Goal: Contribute content: Add original content to the website for others to see

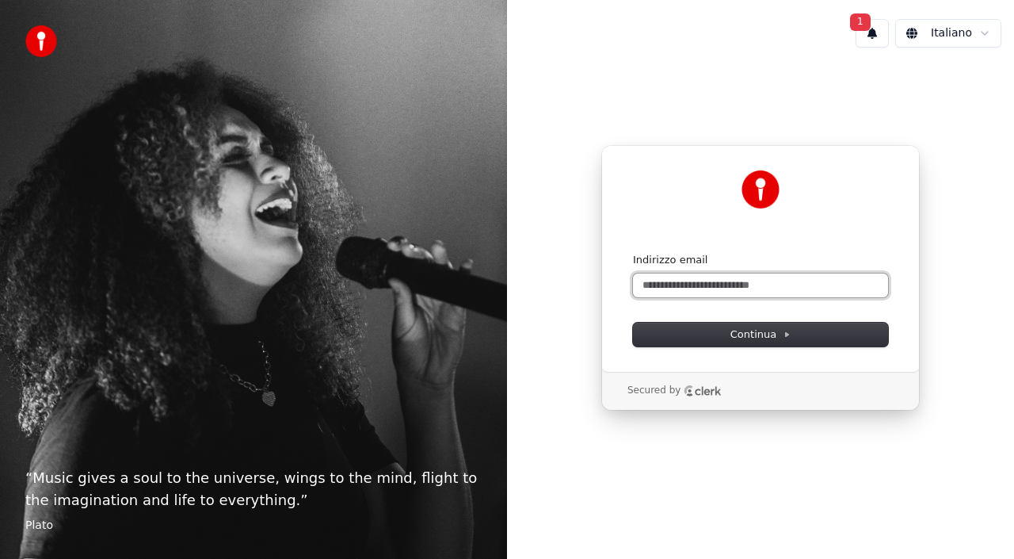
click at [699, 284] on input "Indirizzo email" at bounding box center [760, 285] width 255 height 24
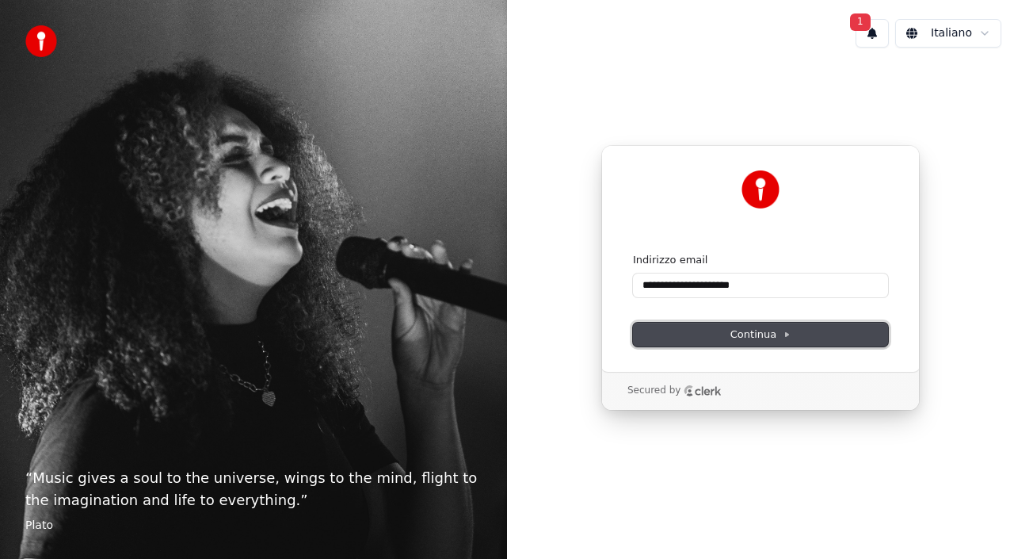
click at [730, 334] on button "Continua" at bounding box center [760, 335] width 255 height 24
type input "**********"
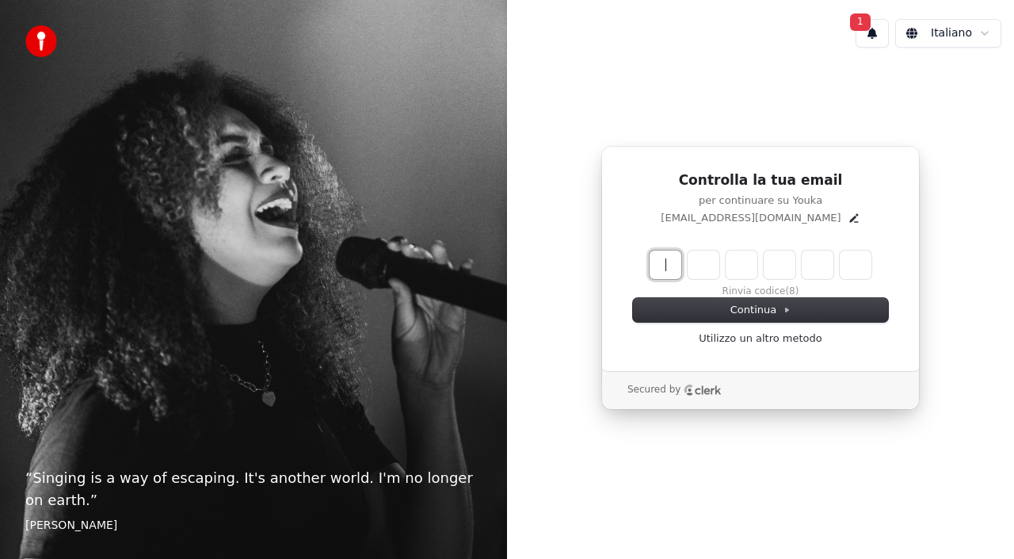
click at [674, 266] on input "Enter verification code" at bounding box center [777, 264] width 254 height 29
click at [778, 272] on input "****" at bounding box center [777, 264] width 254 height 29
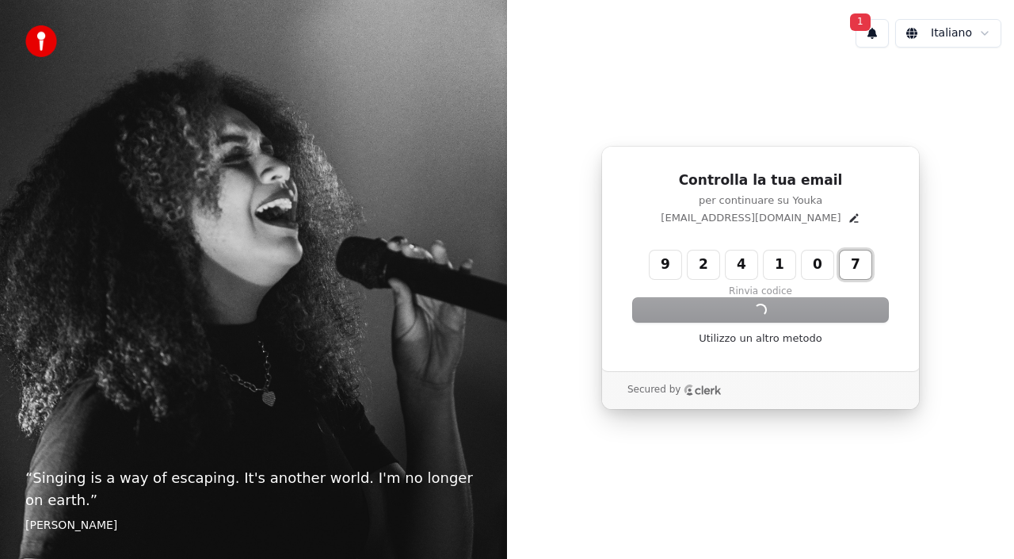
type input "******"
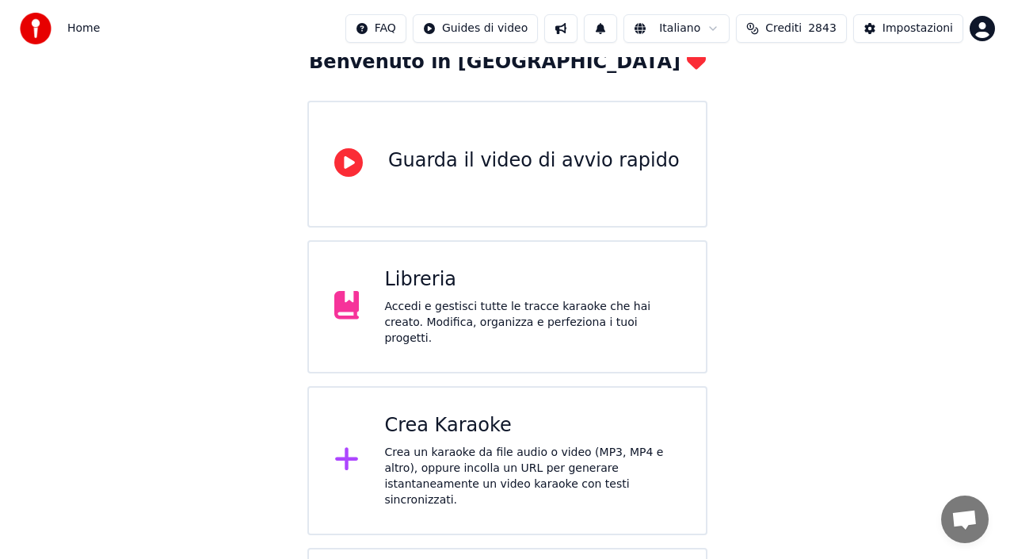
scroll to position [238, 0]
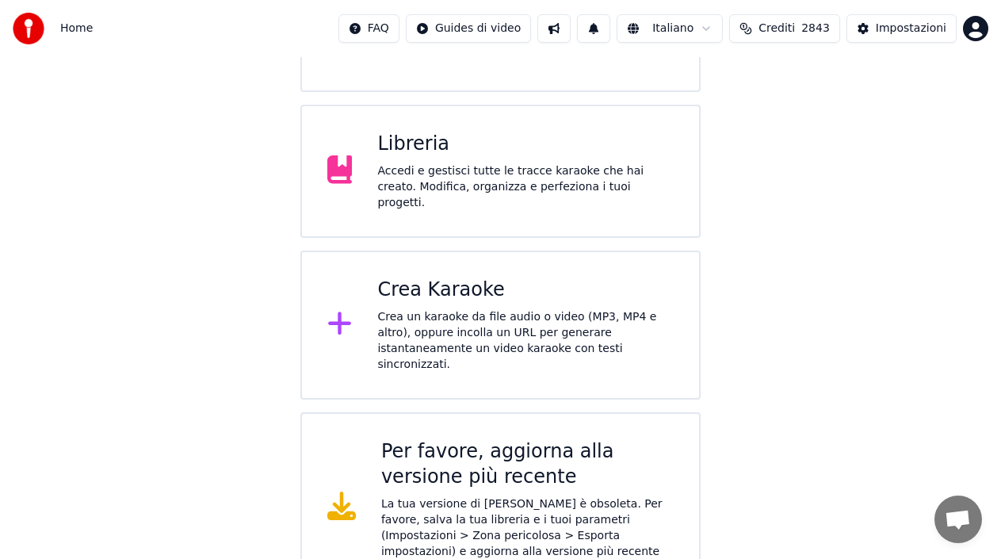
click at [553, 277] on div "Crea Karaoke" at bounding box center [525, 289] width 296 height 25
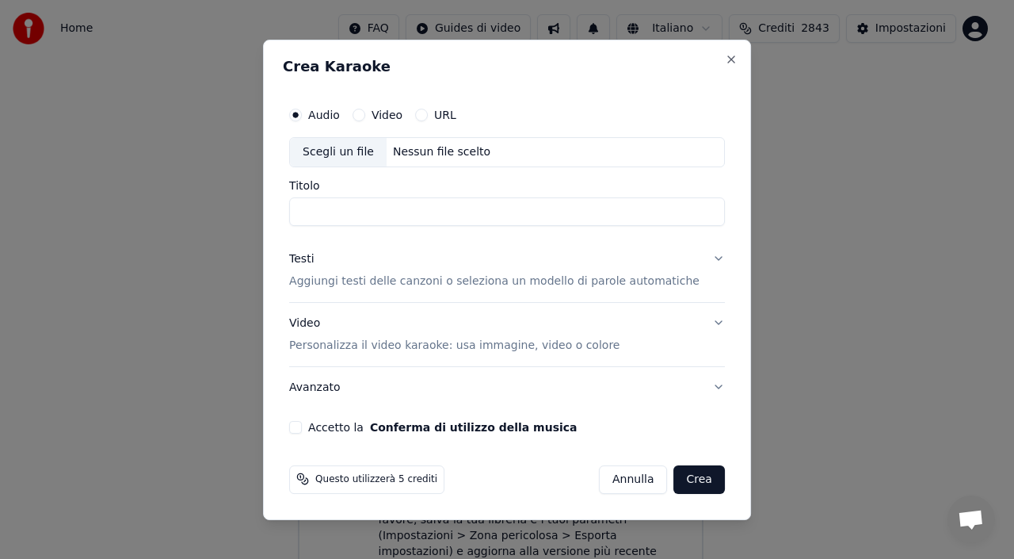
click at [453, 191] on div "Titolo" at bounding box center [507, 203] width 436 height 46
click at [436, 201] on input "Titolo" at bounding box center [507, 211] width 436 height 29
click at [374, 147] on div "Scegli un file" at bounding box center [338, 152] width 97 height 29
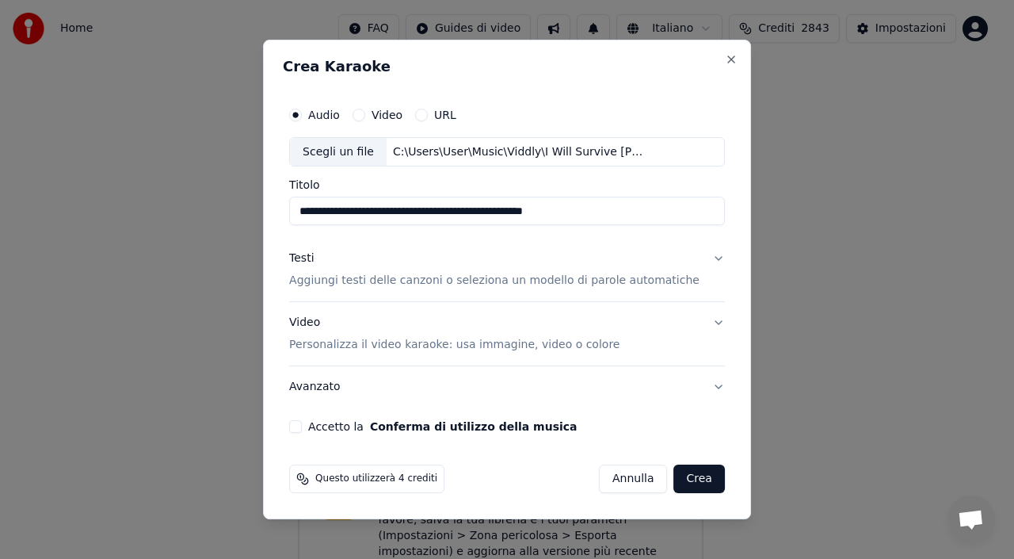
click at [469, 198] on input "**********" at bounding box center [507, 211] width 436 height 29
drag, startPoint x: 460, startPoint y: 210, endPoint x: 762, endPoint y: 218, distance: 302.8
click at [762, 218] on body "**********" at bounding box center [500, 182] width 1001 height 840
drag, startPoint x: 588, startPoint y: 210, endPoint x: 460, endPoint y: 209, distance: 128.4
click at [460, 209] on input "**********" at bounding box center [507, 211] width 436 height 29
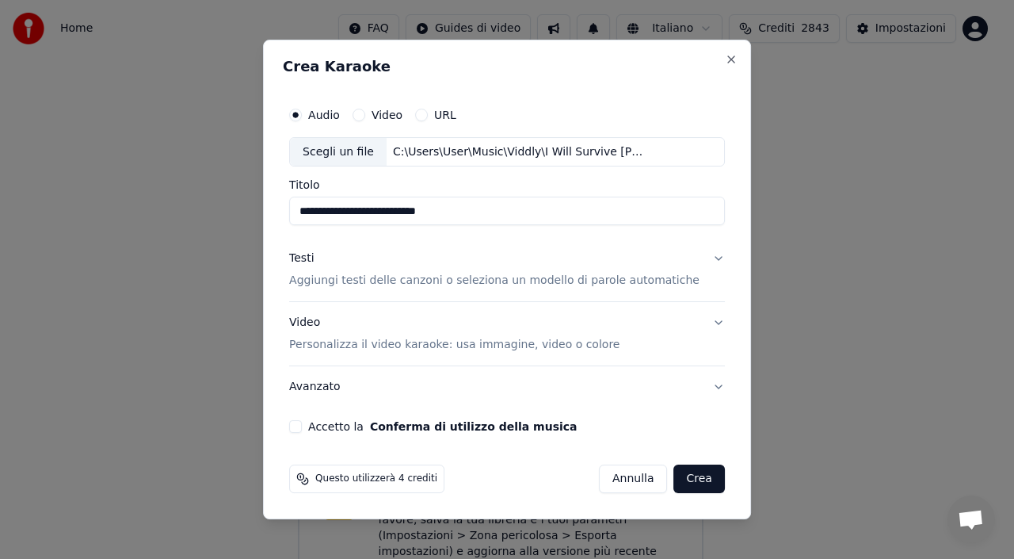
type input "**********"
click at [457, 282] on p "Aggiungi testi delle canzoni o seleziona un modello di parole automatiche" at bounding box center [494, 281] width 411 height 16
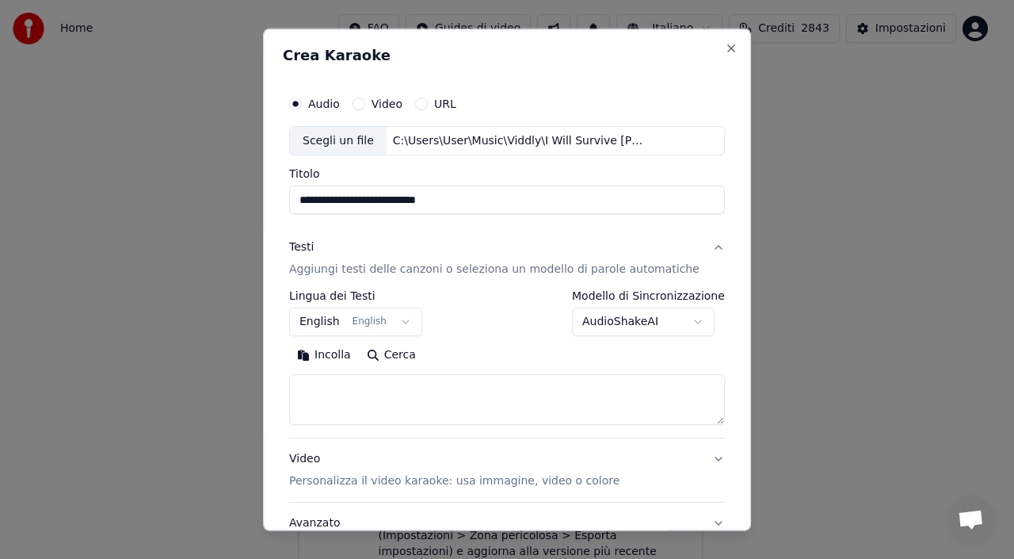
click at [372, 401] on textarea at bounding box center [507, 399] width 436 height 51
paste textarea "**********"
type textarea "**********"
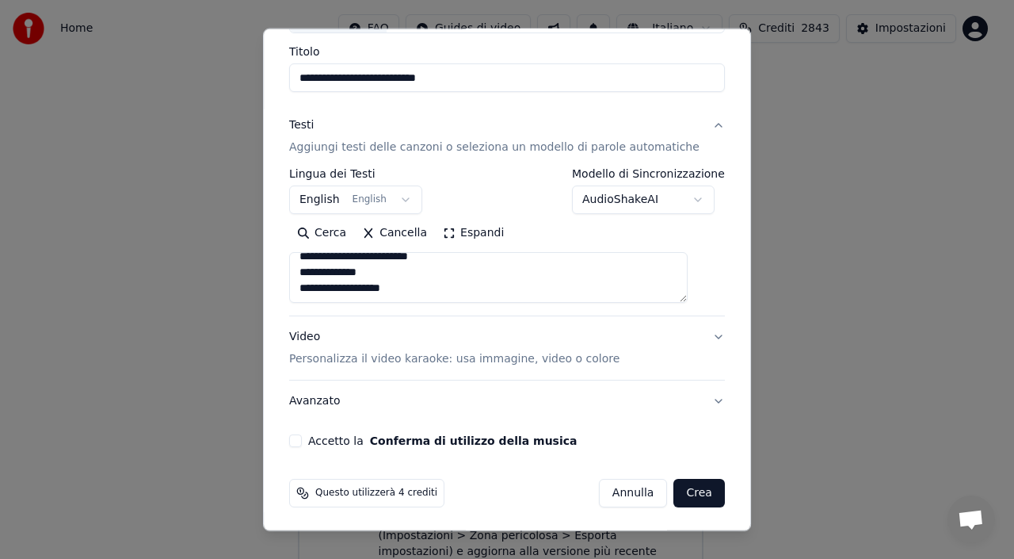
scroll to position [124, 0]
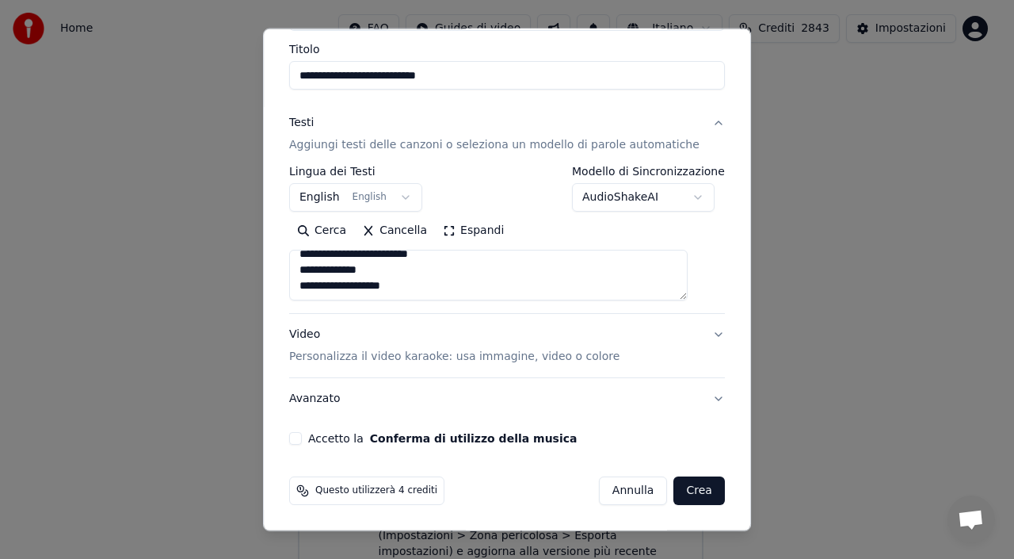
click at [384, 357] on p "Personalizza il video karaoke: usa immagine, video o colore" at bounding box center [454, 357] width 330 height 16
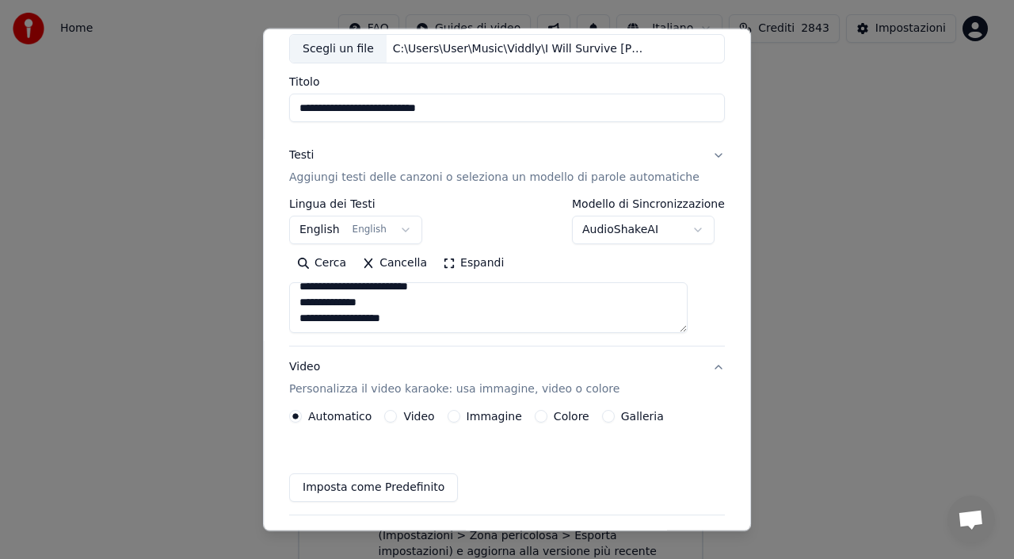
scroll to position [82, 0]
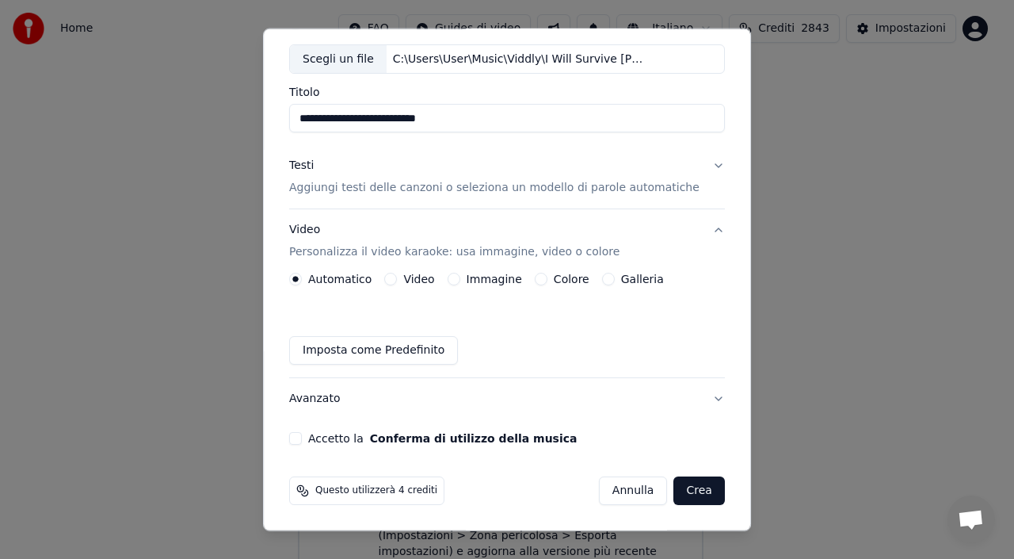
click at [463, 285] on div "Immagine" at bounding box center [485, 279] width 74 height 13
click at [460, 277] on button "Immagine" at bounding box center [454, 279] width 13 height 13
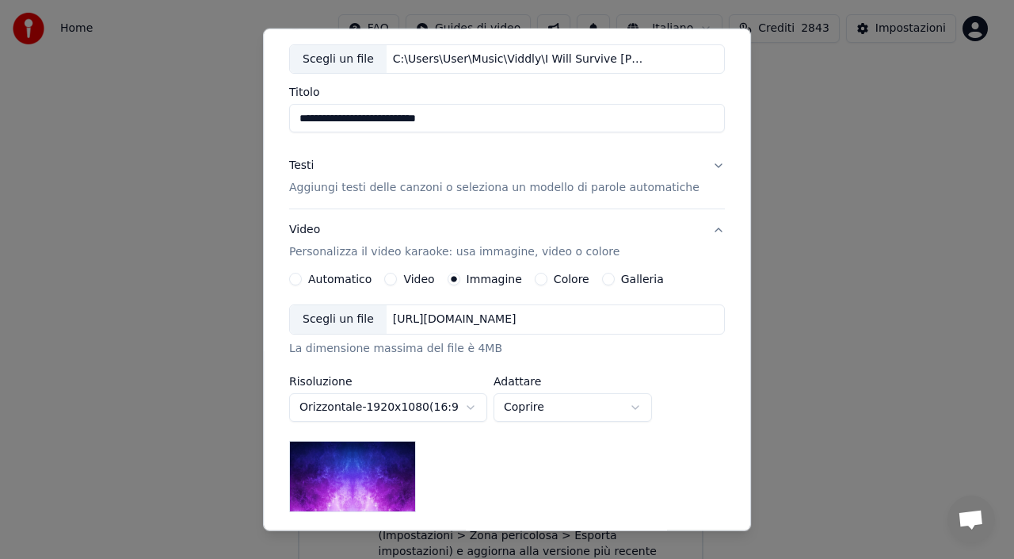
click at [473, 323] on div "https://imagedelivery.net/jkI57_JBx8hWPzcSI-uF5w/c7639807-3f76-4ea5-9112-66e75e…" at bounding box center [455, 319] width 136 height 16
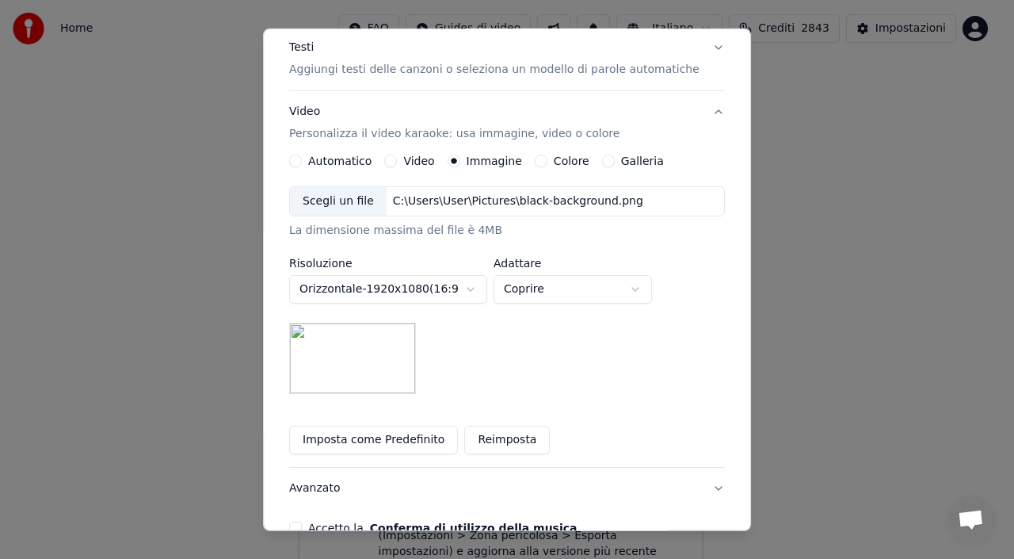
scroll to position [289, 0]
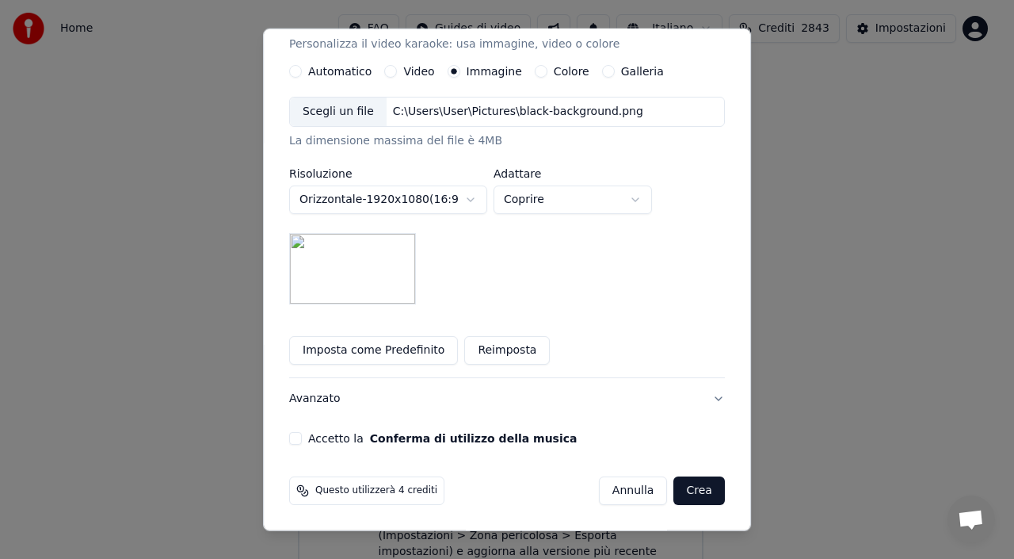
click at [302, 437] on button "Accetto la Conferma di utilizzo della musica" at bounding box center [295, 438] width 13 height 13
click at [677, 493] on button "Crea" at bounding box center [699, 490] width 51 height 29
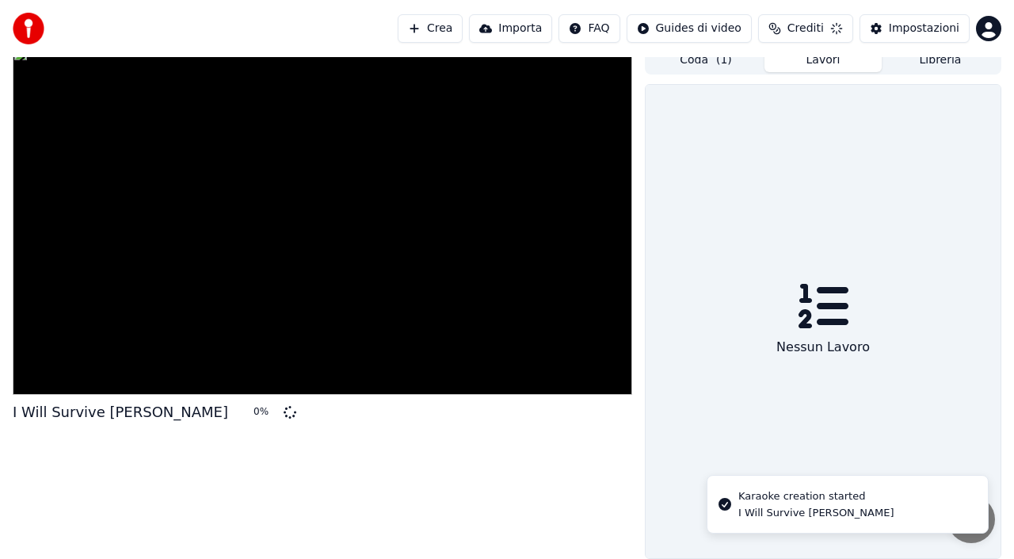
scroll to position [11, 0]
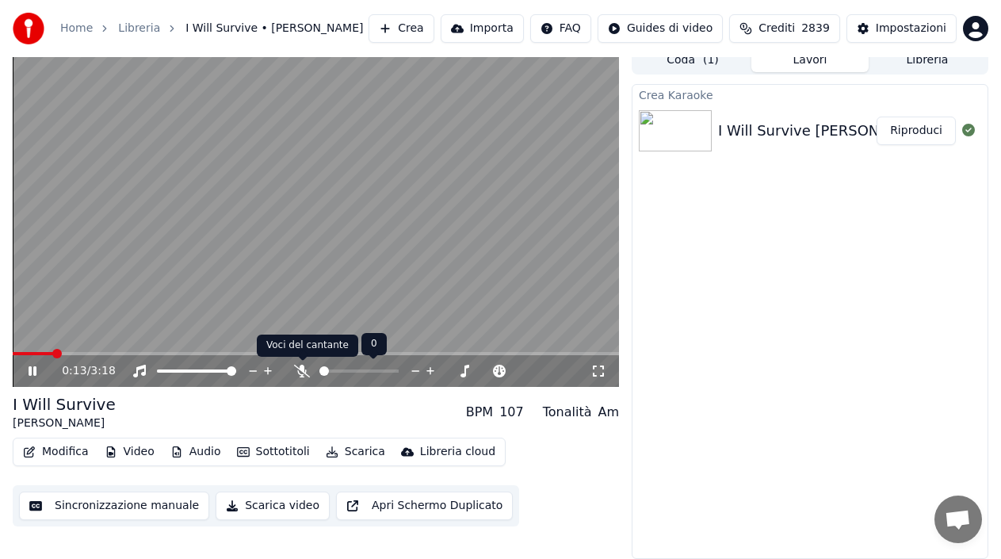
click at [302, 371] on icon at bounding box center [302, 371] width 16 height 13
click at [29, 369] on icon at bounding box center [43, 371] width 36 height 13
click at [29, 374] on icon at bounding box center [33, 370] width 10 height 11
click at [29, 374] on icon at bounding box center [33, 371] width 8 height 10
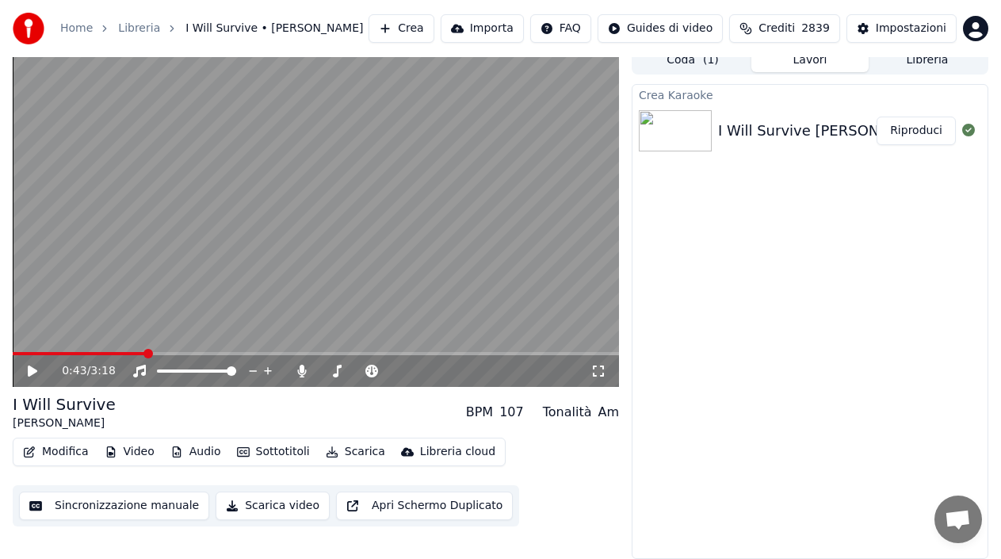
click at [16, 353] on span at bounding box center [79, 353] width 133 height 3
click at [24, 374] on div "0:01 / 3:18" at bounding box center [316, 371] width 594 height 16
click at [32, 372] on icon at bounding box center [33, 370] width 10 height 11
click at [29, 372] on icon at bounding box center [33, 371] width 8 height 10
click at [37, 376] on icon at bounding box center [43, 371] width 36 height 13
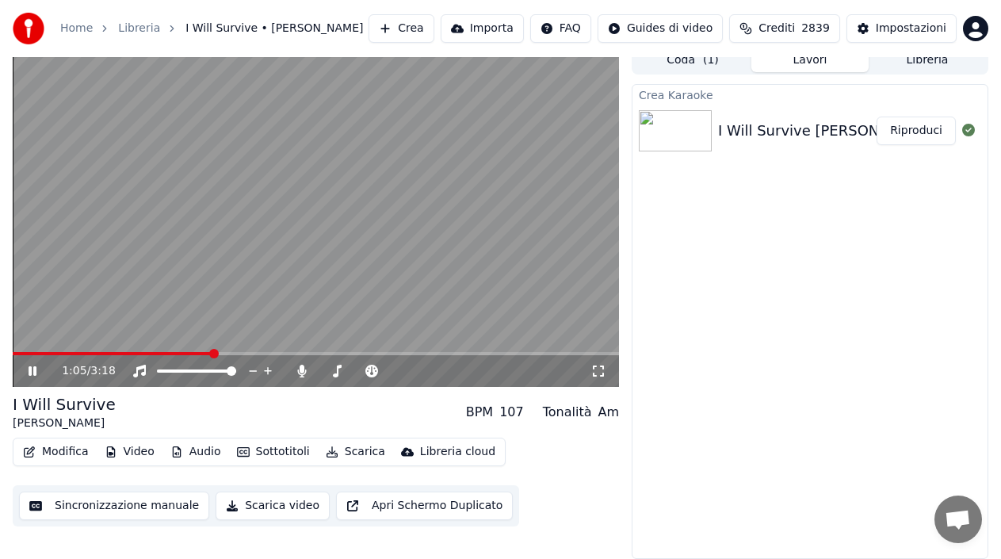
click at [31, 365] on icon at bounding box center [43, 371] width 36 height 13
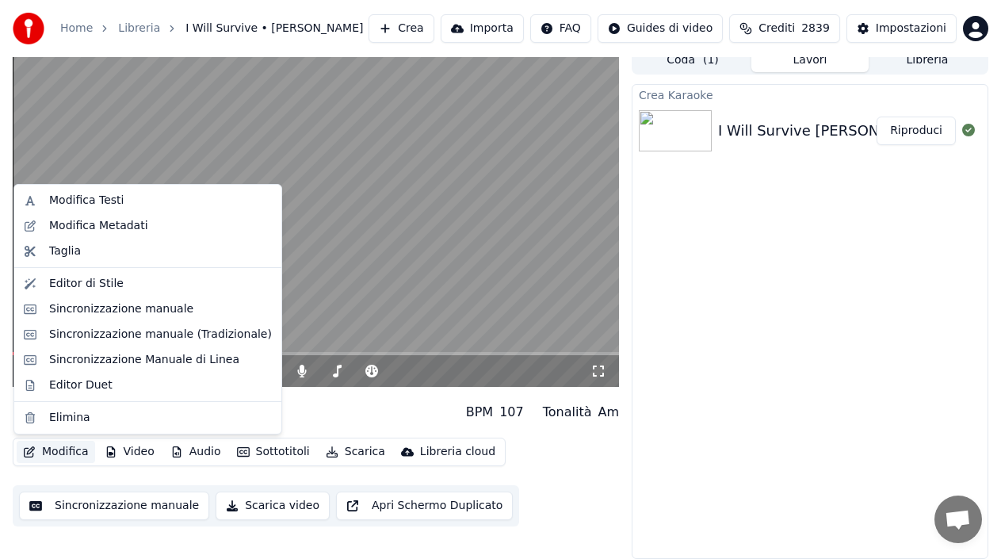
click at [42, 450] on button "Modifica" at bounding box center [56, 452] width 78 height 22
click at [74, 197] on div "Modifica Testi" at bounding box center [86, 201] width 74 height 16
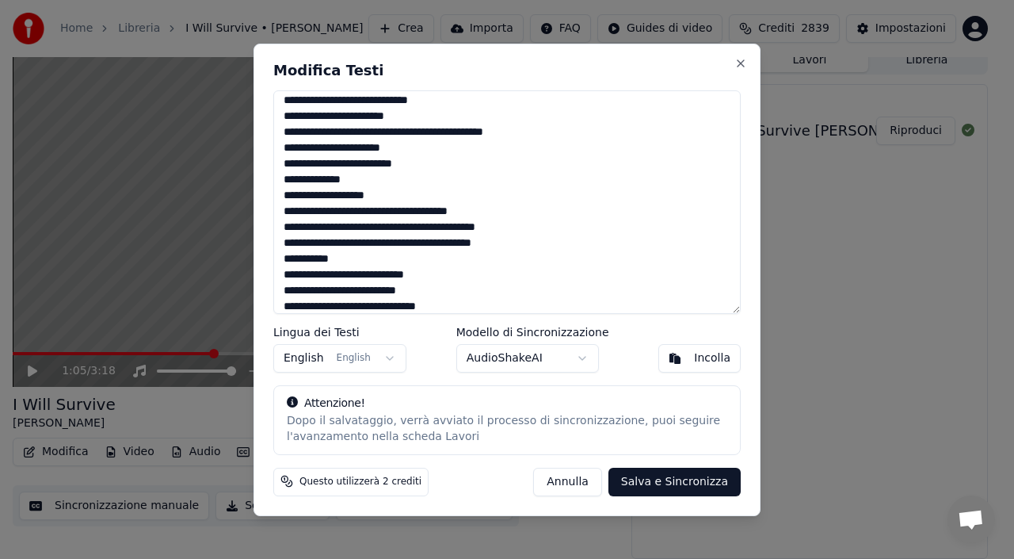
scroll to position [773, 0]
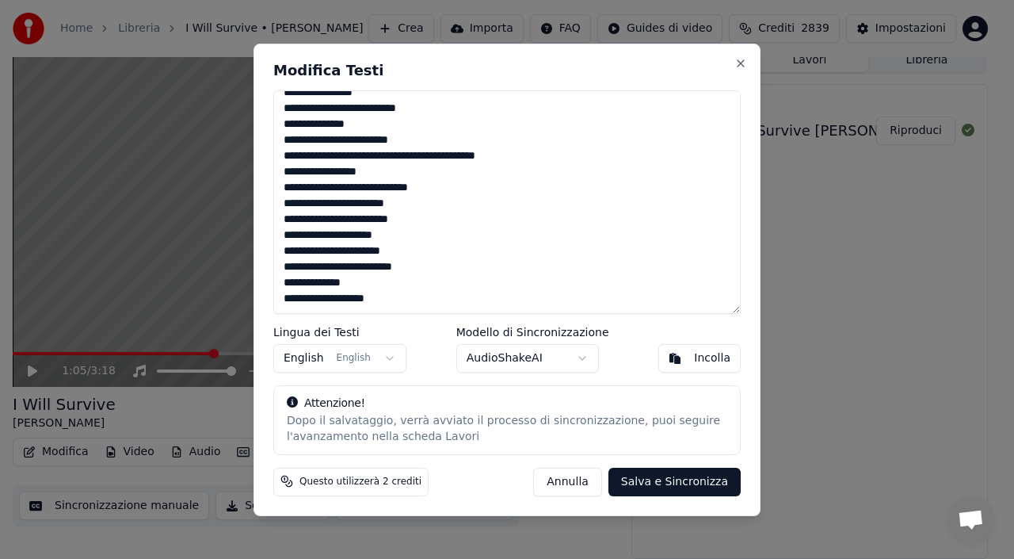
drag, startPoint x: 284, startPoint y: 107, endPoint x: 475, endPoint y: 430, distance: 374.9
click at [475, 430] on div "Modifica Testi Lingua dei Testi English English Modello di Sincronizzazione Aud…" at bounding box center [507, 280] width 507 height 472
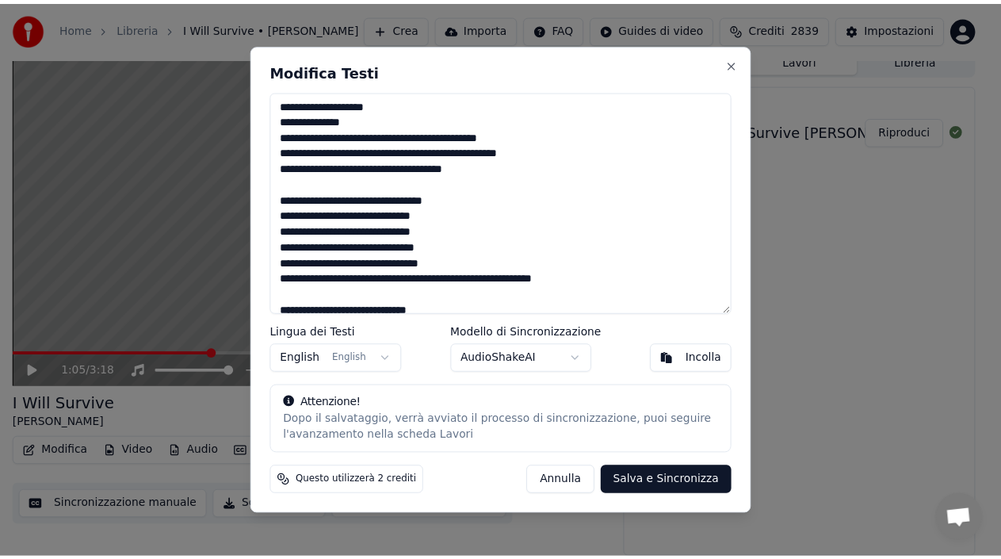
scroll to position [449, 0]
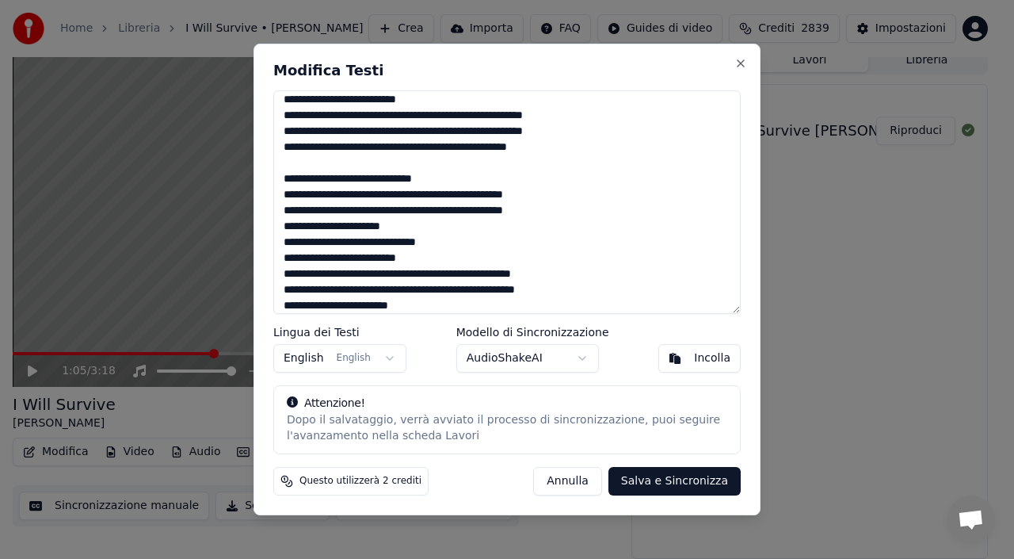
type textarea "**********"
click at [647, 484] on button "Salva e Sincronizza" at bounding box center [675, 481] width 132 height 29
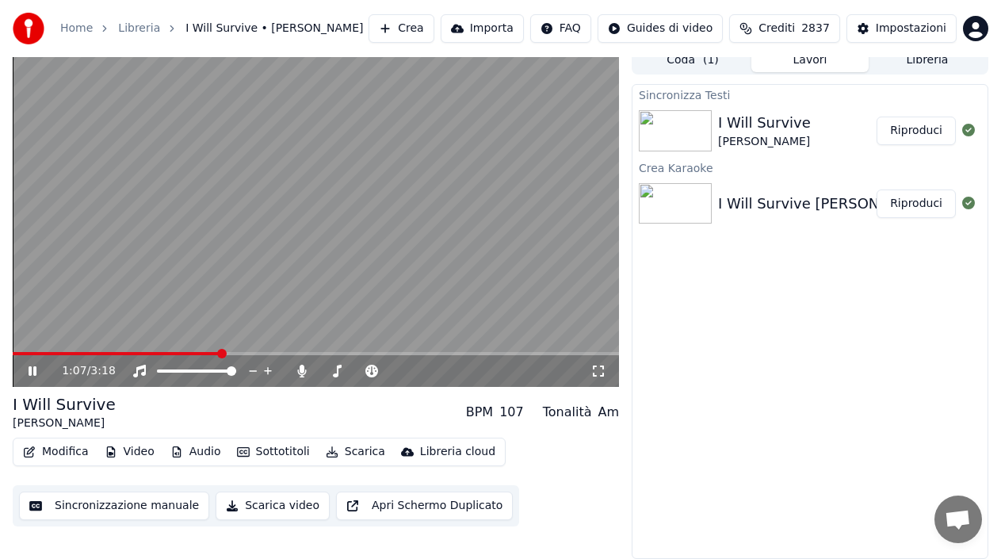
click at [18, 350] on video at bounding box center [316, 216] width 606 height 341
click at [20, 353] on span at bounding box center [117, 353] width 208 height 3
click at [33, 376] on icon at bounding box center [43, 371] width 36 height 13
click at [32, 372] on icon at bounding box center [43, 371] width 36 height 13
click at [29, 371] on icon at bounding box center [33, 370] width 10 height 11
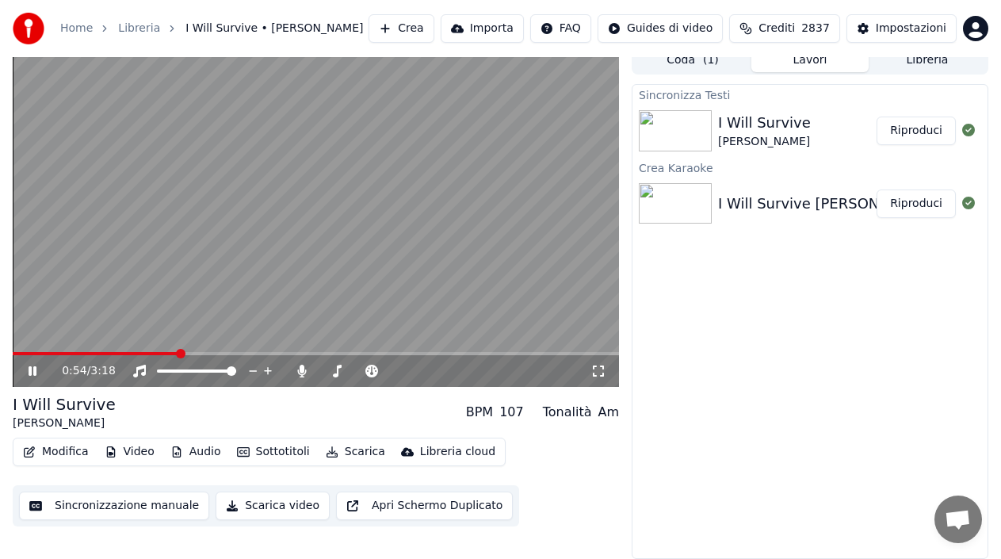
click at [32, 369] on icon at bounding box center [33, 371] width 8 height 10
click at [29, 376] on icon at bounding box center [33, 370] width 10 height 11
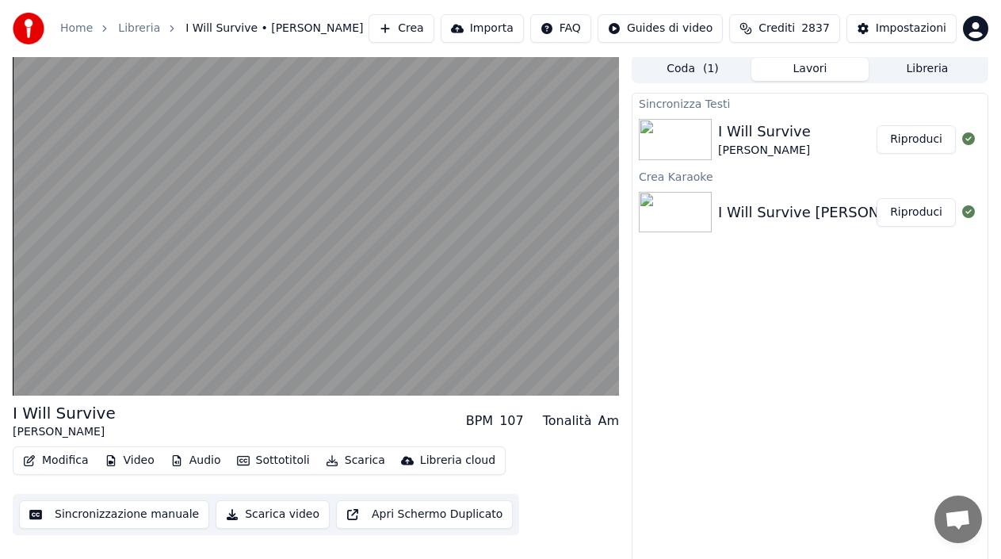
scroll to position [0, 0]
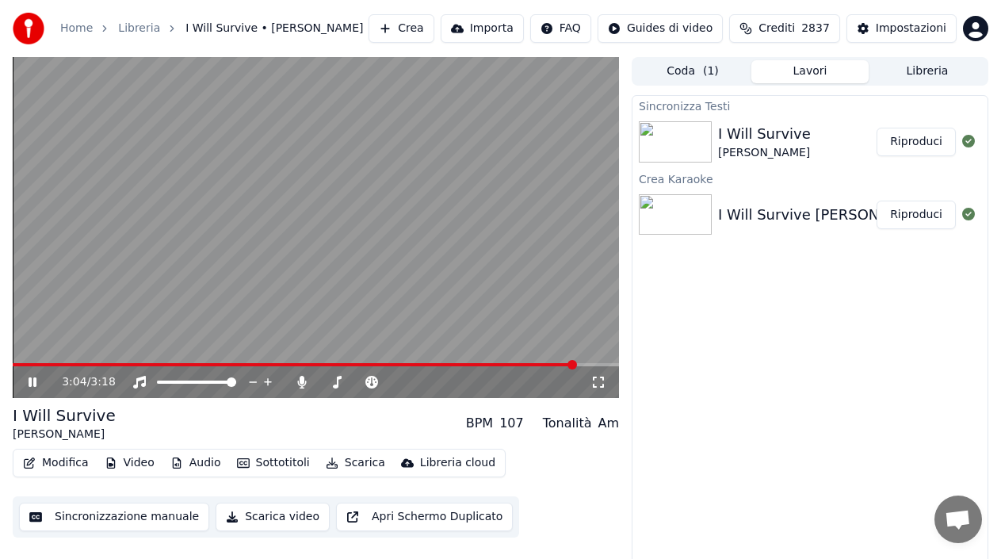
click at [29, 382] on icon at bounding box center [43, 382] width 36 height 13
click at [16, 362] on video at bounding box center [316, 227] width 606 height 341
click at [15, 363] on span at bounding box center [297, 364] width 568 height 3
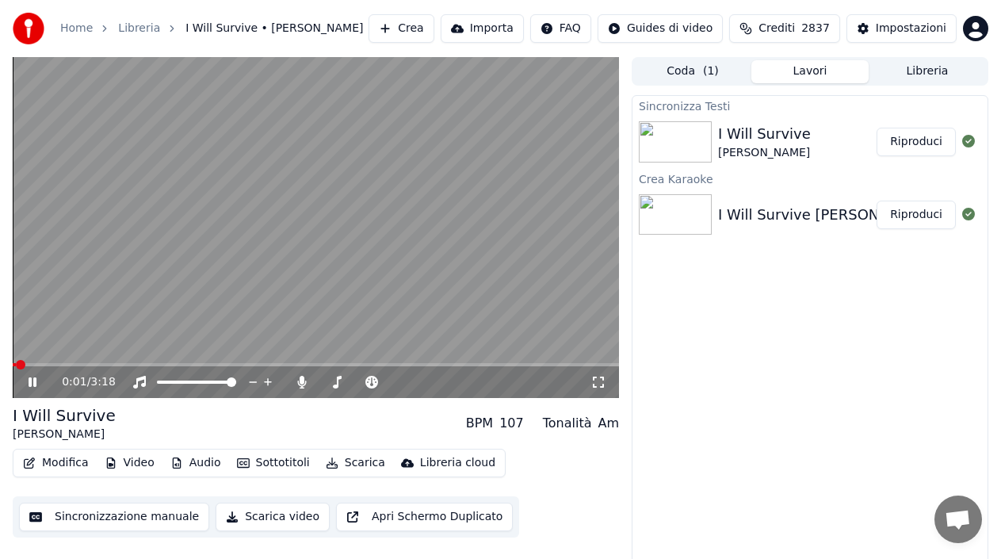
click at [55, 362] on video at bounding box center [316, 227] width 606 height 341
click at [62, 361] on video at bounding box center [316, 227] width 606 height 341
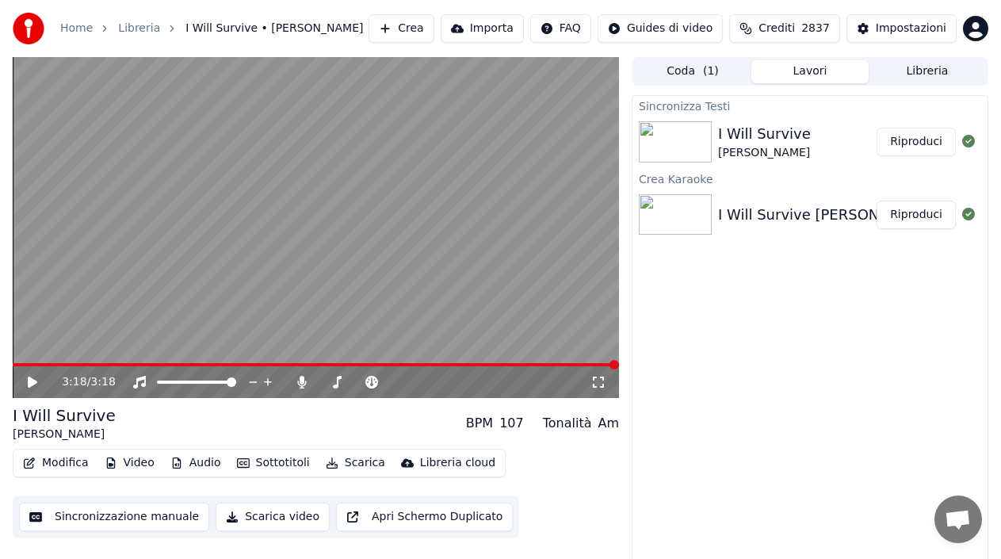
click at [25, 386] on icon at bounding box center [43, 382] width 36 height 13
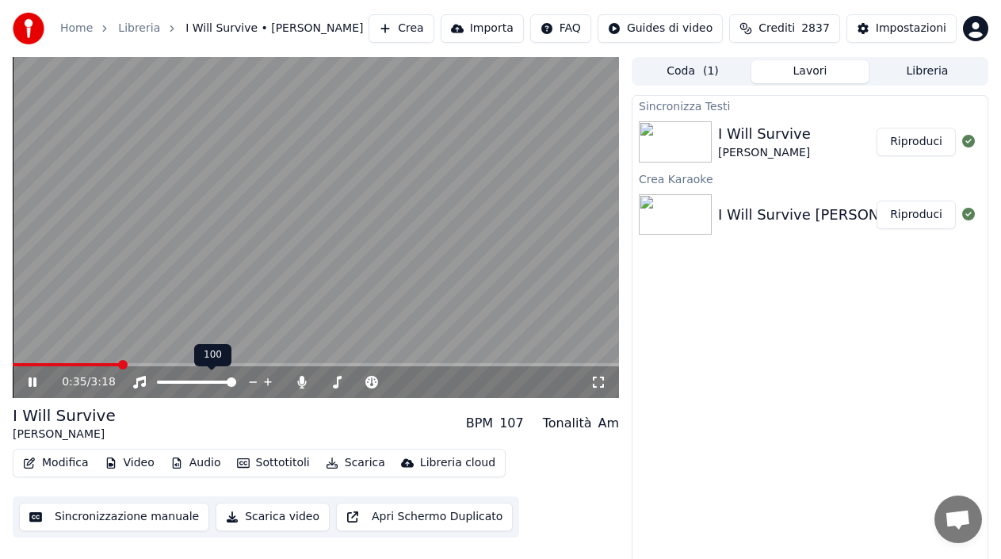
click at [119, 364] on span at bounding box center [316, 364] width 606 height 3
click at [32, 380] on icon at bounding box center [43, 382] width 36 height 13
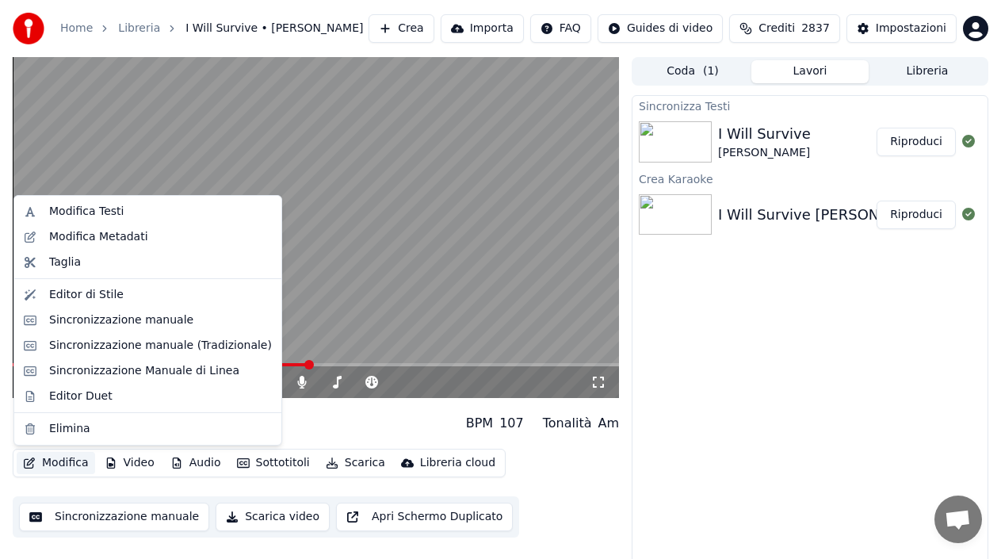
click at [48, 460] on button "Modifica" at bounding box center [56, 463] width 78 height 22
click at [70, 215] on div "Modifica Testi" at bounding box center [86, 212] width 74 height 16
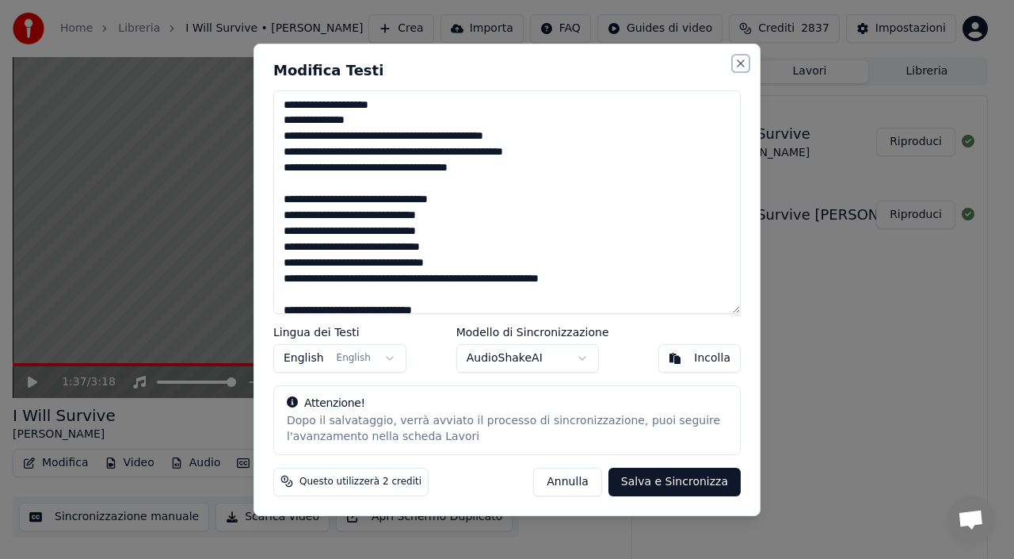
click at [735, 59] on button "Close" at bounding box center [741, 63] width 13 height 13
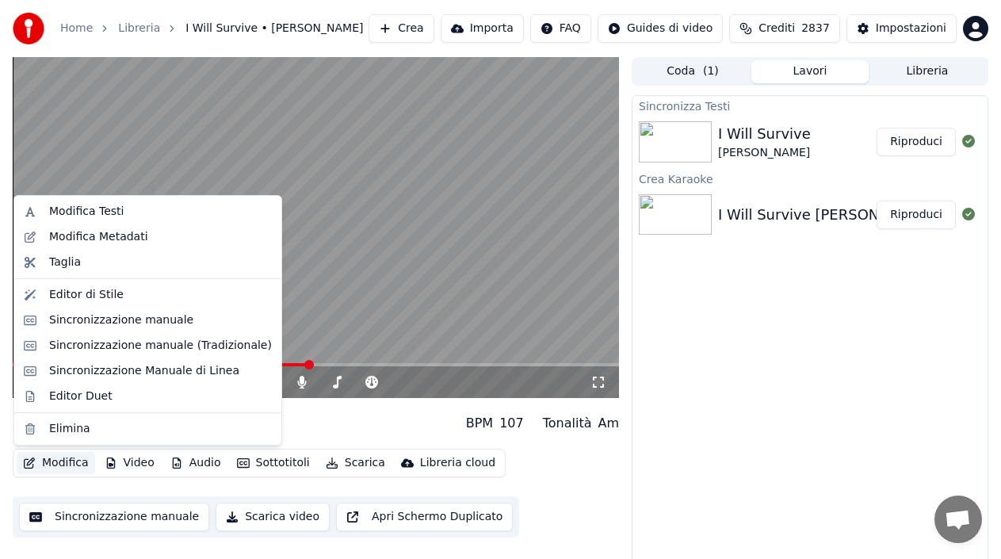
click at [42, 461] on button "Modifica" at bounding box center [56, 463] width 78 height 22
click at [140, 346] on div "Sincronizzazione manuale (Tradizionale)" at bounding box center [160, 346] width 223 height 16
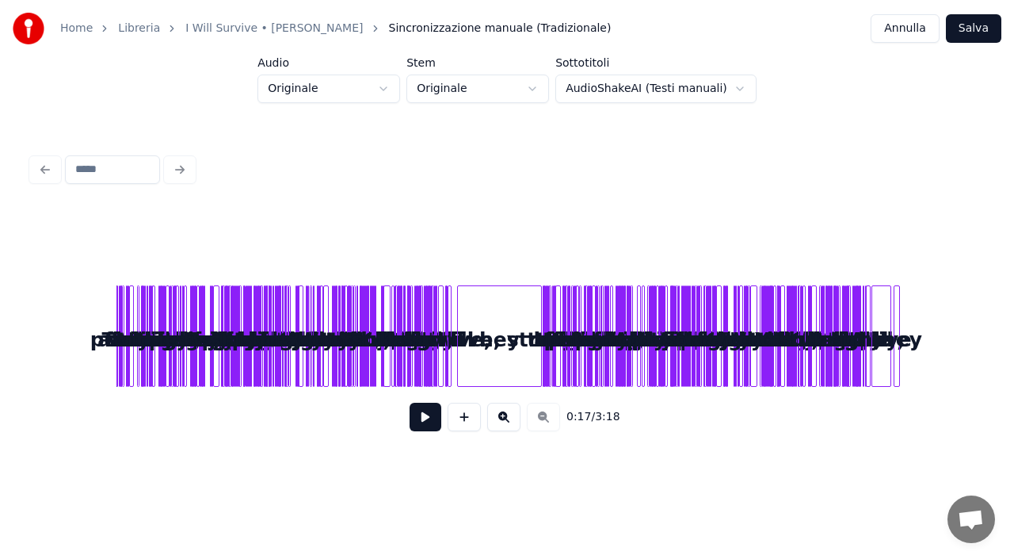
click at [767, 395] on div "0:17 / 3:18" at bounding box center [507, 417] width 951 height 60
click at [552, 418] on div "0:17 / 3:18" at bounding box center [507, 416] width 926 height 35
click at [326, 398] on div "0:17 / 3:18" at bounding box center [507, 417] width 951 height 60
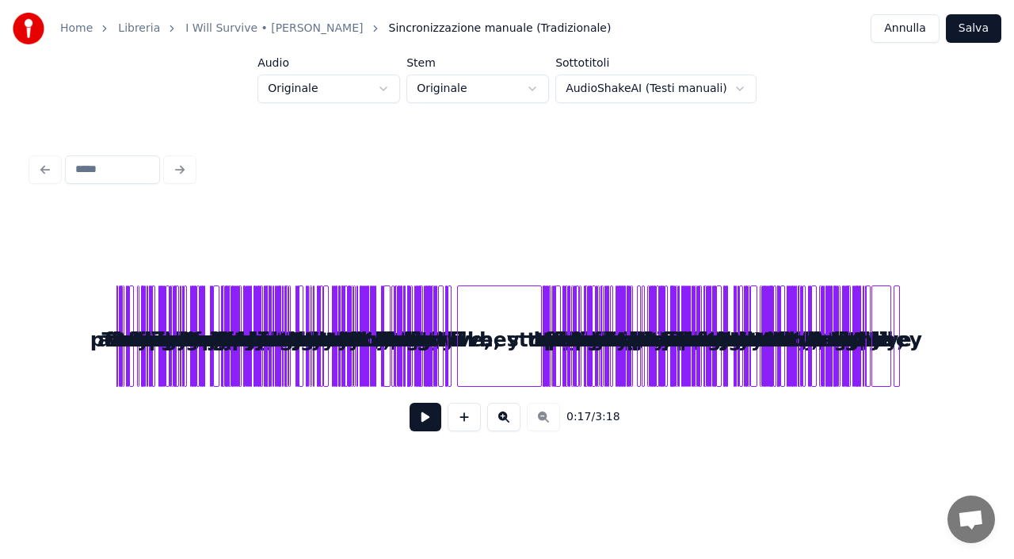
click at [887, 29] on button "Annulla" at bounding box center [905, 28] width 69 height 29
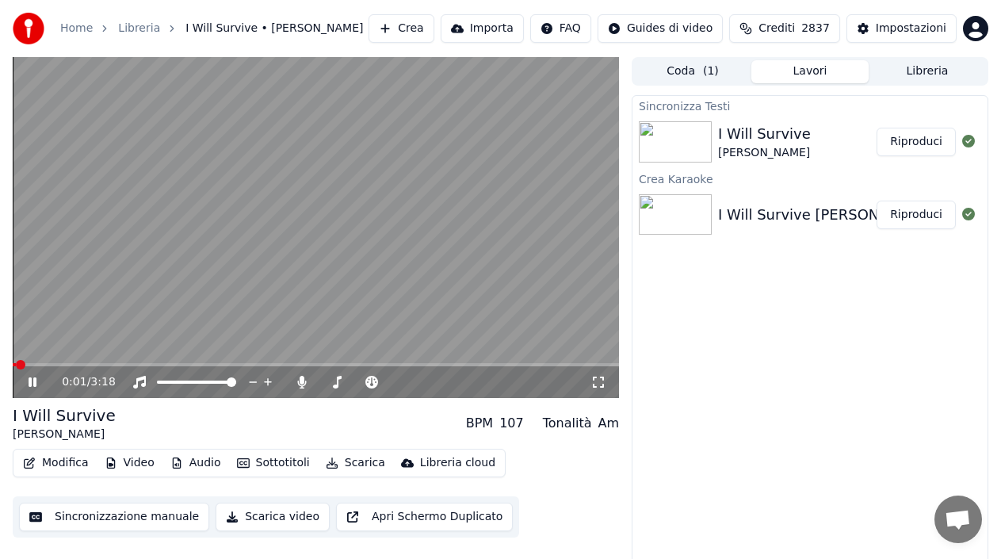
click at [32, 385] on icon at bounding box center [43, 382] width 36 height 13
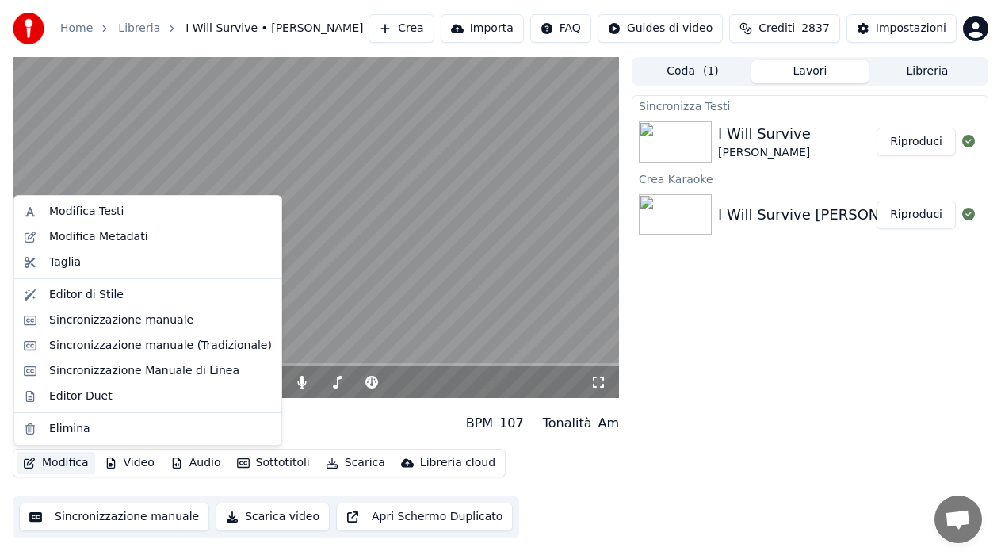
click at [59, 467] on button "Modifica" at bounding box center [56, 463] width 78 height 22
click at [102, 341] on div "Sincronizzazione manuale (Tradizionale)" at bounding box center [160, 346] width 223 height 16
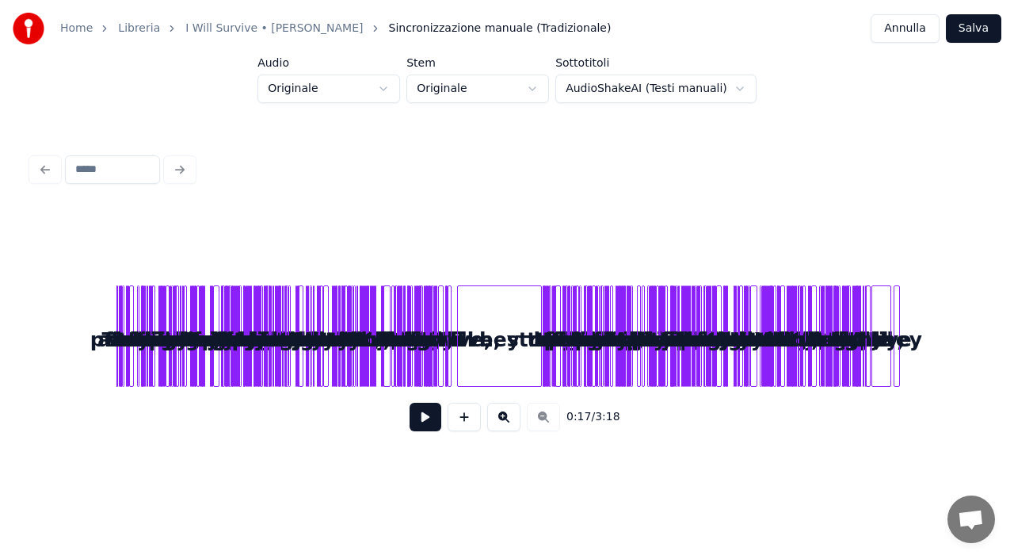
click at [556, 418] on div "0:17 / 3:18" at bounding box center [507, 416] width 926 height 35
click at [548, 392] on div "0:17 / 3:18" at bounding box center [507, 417] width 951 height 60
click at [929, 25] on button "Annulla" at bounding box center [905, 28] width 69 height 29
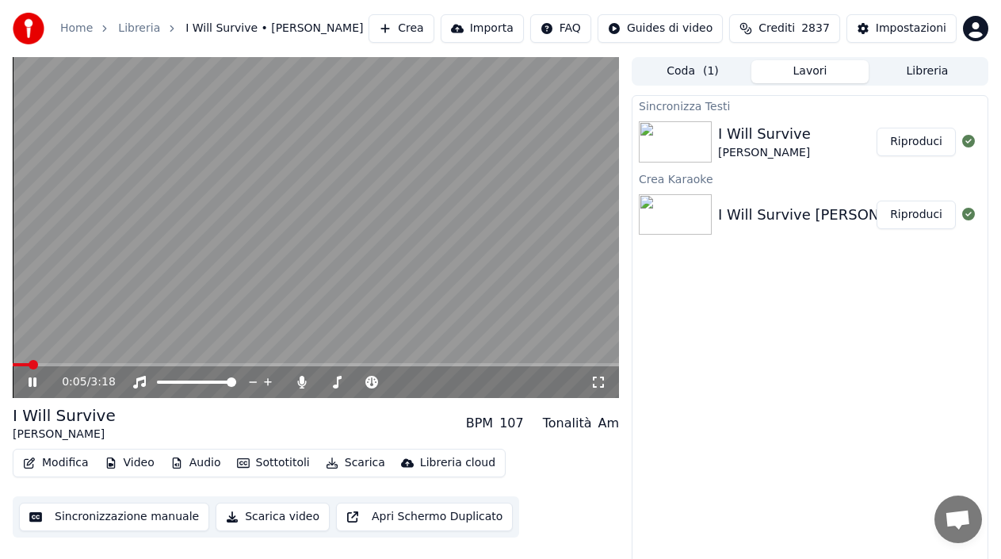
click at [28, 381] on icon at bounding box center [43, 382] width 36 height 13
click at [172, 525] on button "Sincronizzazione manuale" at bounding box center [114, 516] width 190 height 29
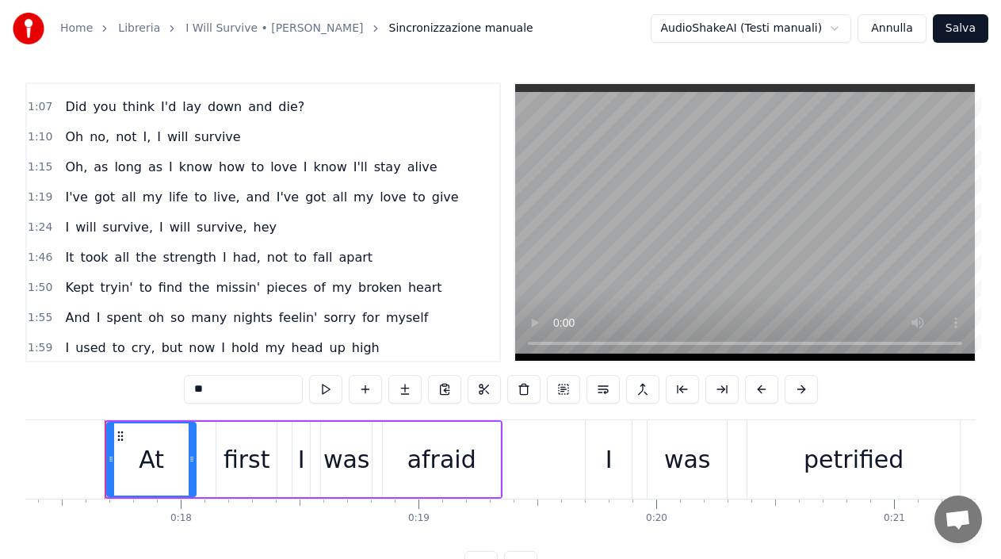
scroll to position [483, 0]
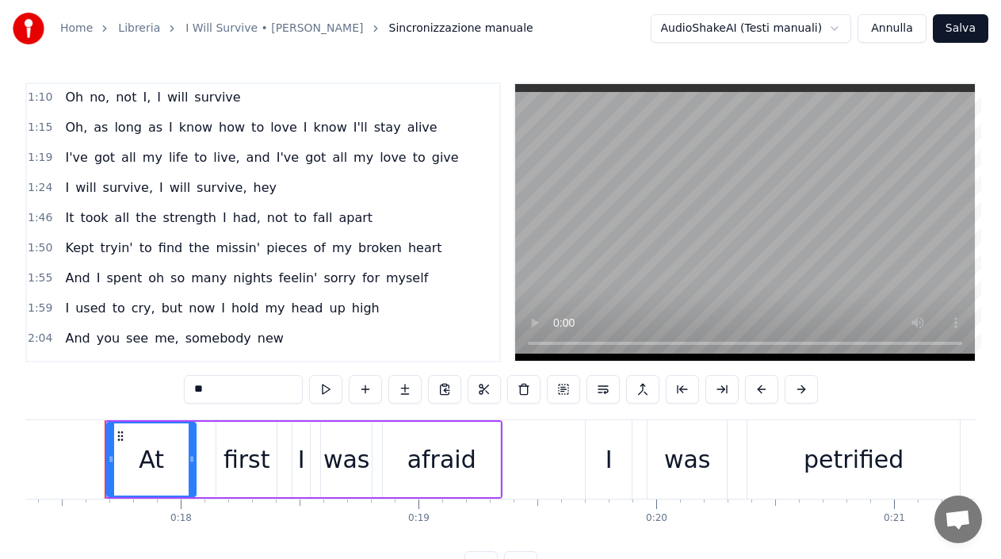
click at [251, 193] on span "hey" at bounding box center [264, 187] width 26 height 18
type input "***"
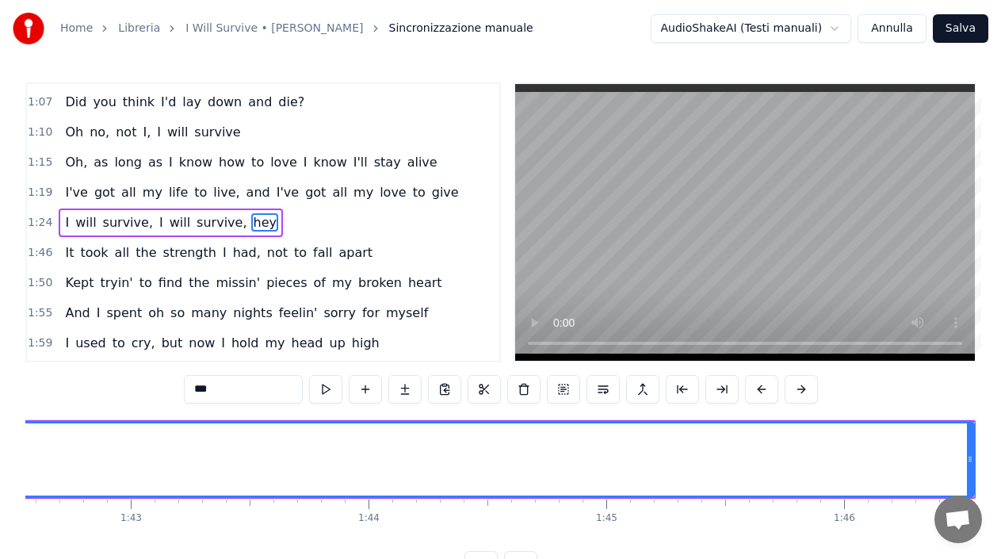
scroll to position [0, 24464]
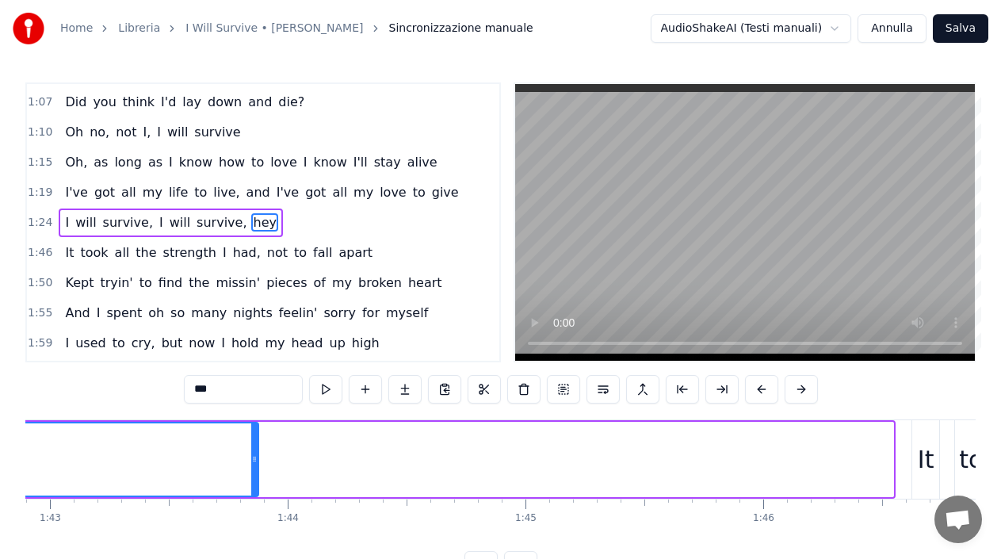
drag, startPoint x: 892, startPoint y: 482, endPoint x: 257, endPoint y: 435, distance: 636.5
click at [257, 435] on div at bounding box center [254, 459] width 6 height 72
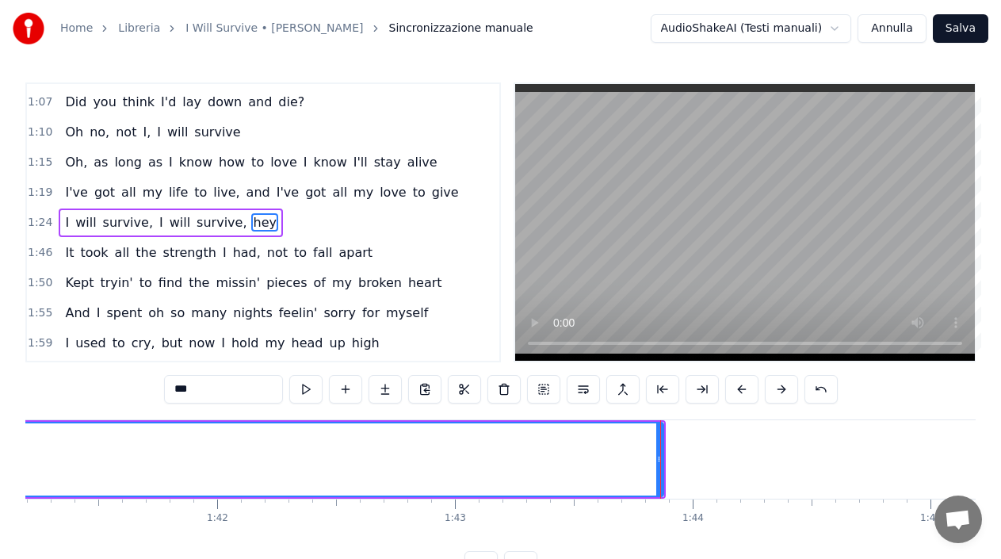
scroll to position [0, 24140]
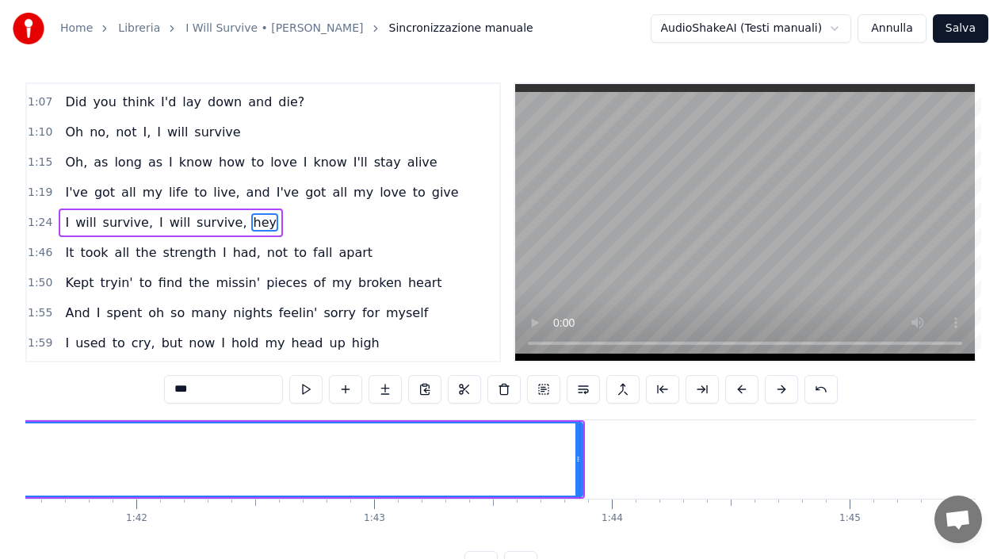
click at [580, 472] on div at bounding box center [579, 459] width 1 height 78
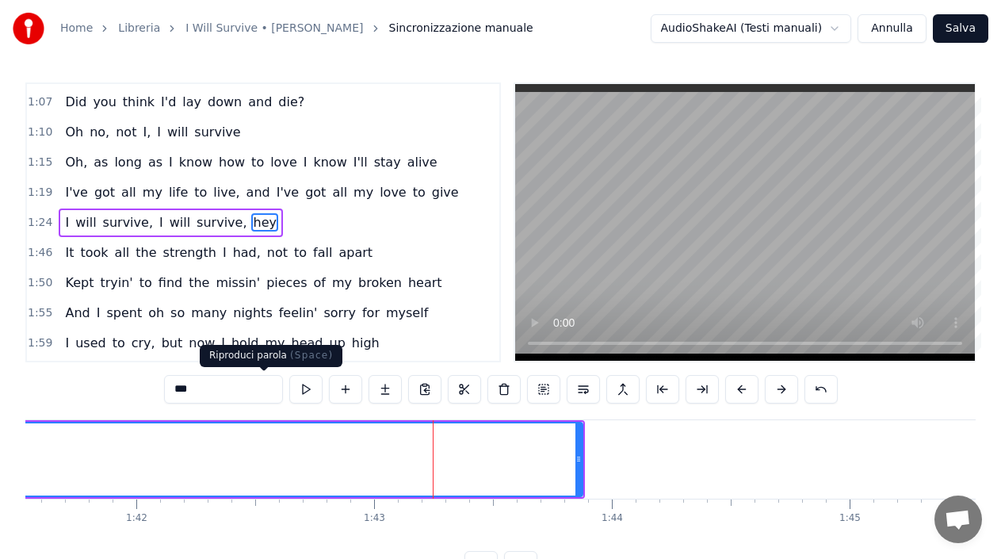
click at [289, 391] on button at bounding box center [305, 389] width 33 height 29
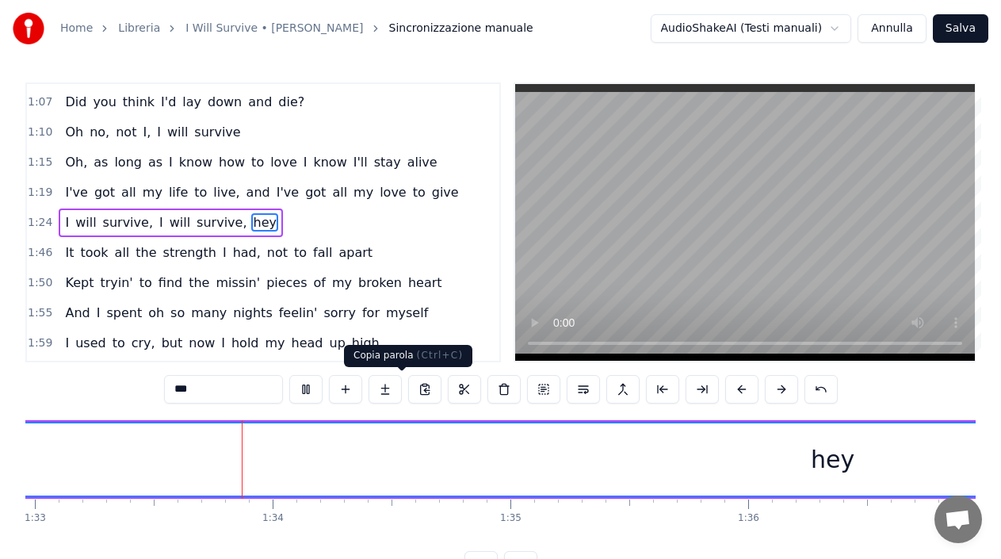
scroll to position [0, 22129]
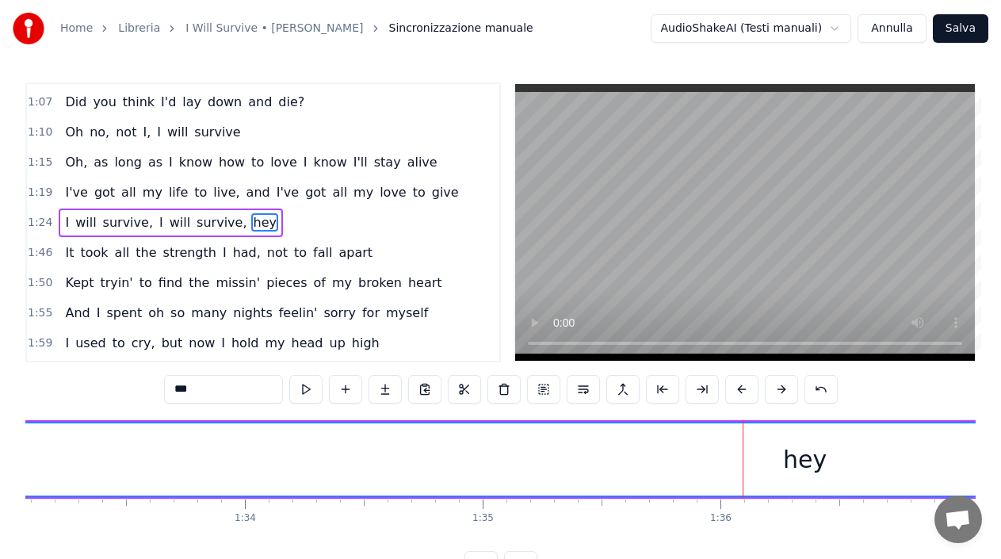
click at [289, 375] on button at bounding box center [305, 389] width 33 height 29
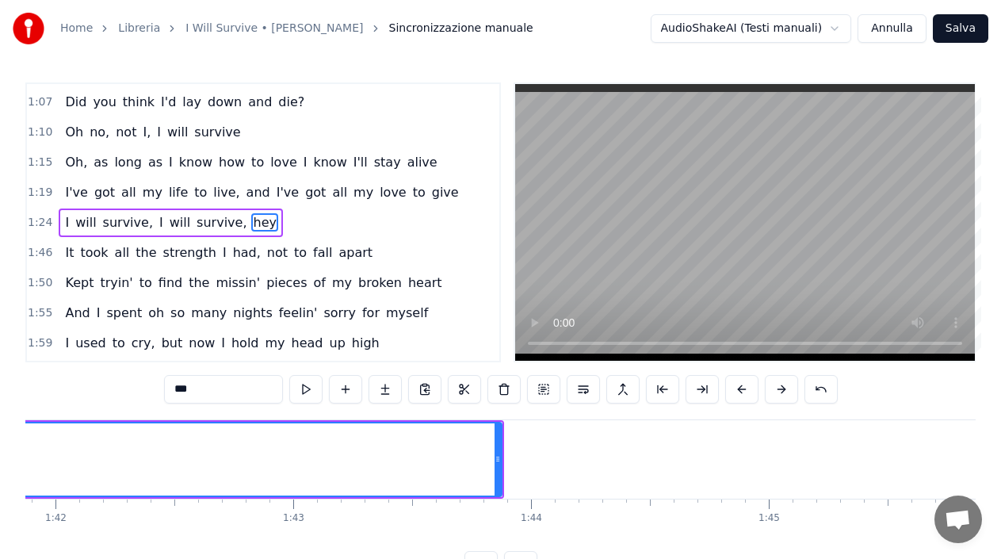
scroll to position [0, 24343]
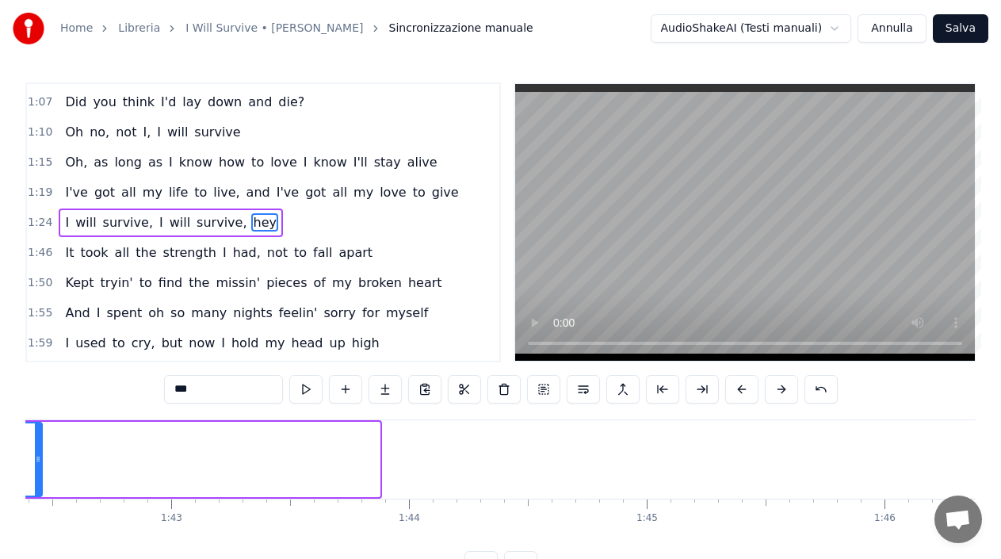
drag, startPoint x: 377, startPoint y: 464, endPoint x: 40, endPoint y: 448, distance: 338.0
click at [40, 448] on div at bounding box center [38, 459] width 6 height 72
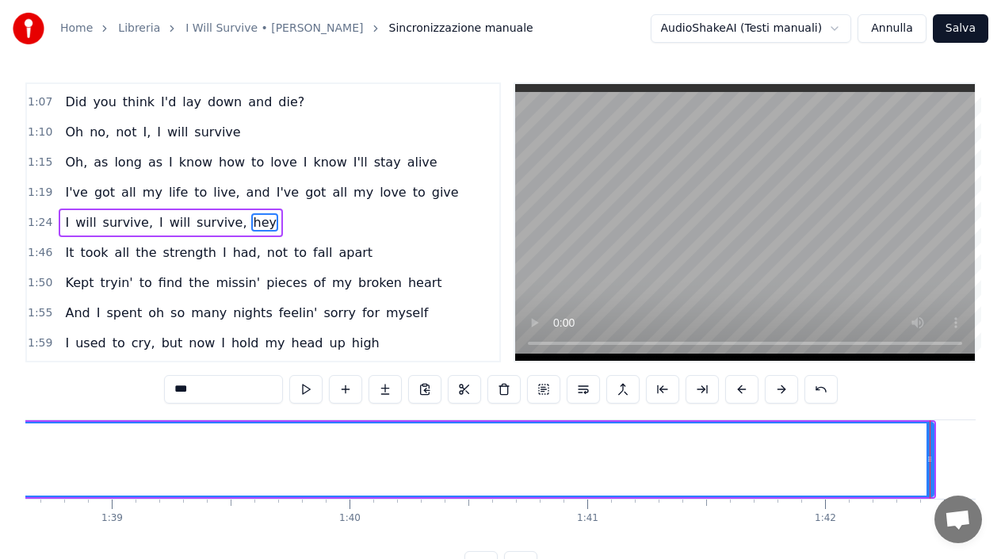
scroll to position [0, 23491]
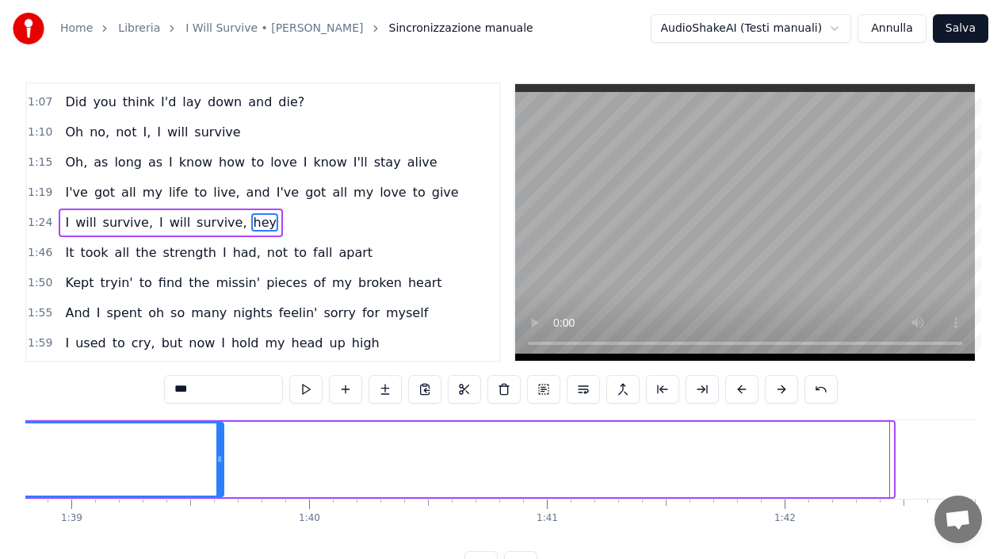
drag, startPoint x: 892, startPoint y: 472, endPoint x: 222, endPoint y: 441, distance: 670.3
click at [222, 441] on div at bounding box center [219, 459] width 6 height 72
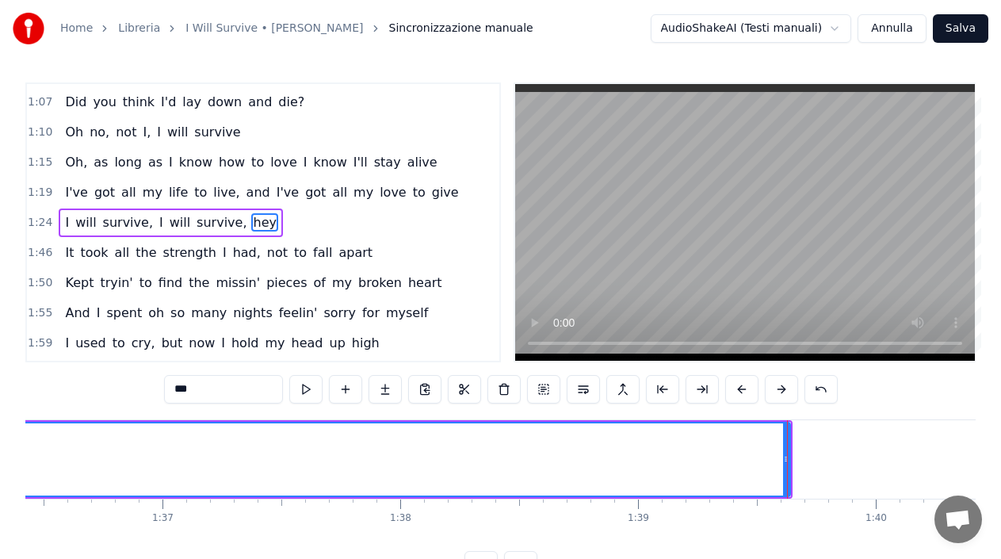
scroll to position [0, 22965]
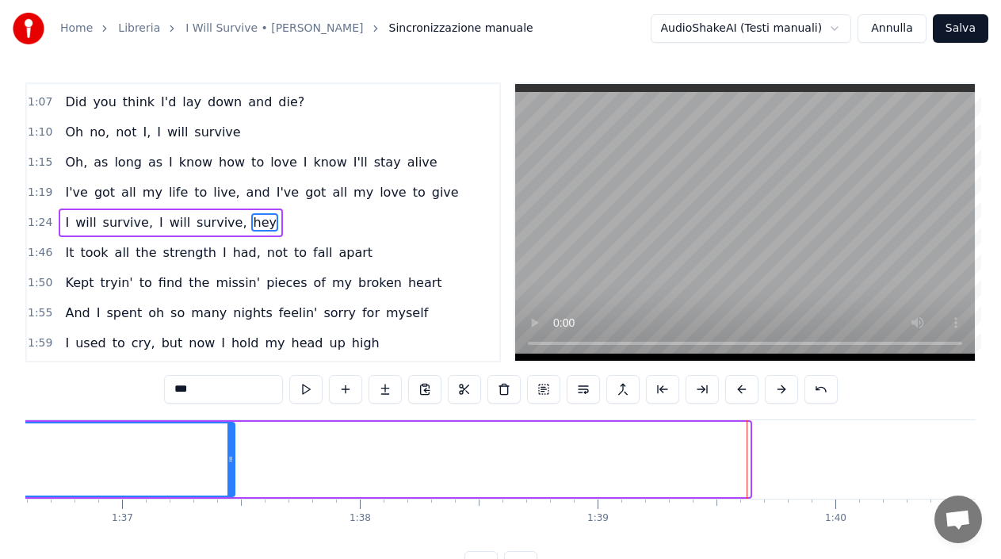
drag, startPoint x: 748, startPoint y: 481, endPoint x: 233, endPoint y: 468, distance: 515.3
click at [233, 468] on div at bounding box center [230, 459] width 6 height 72
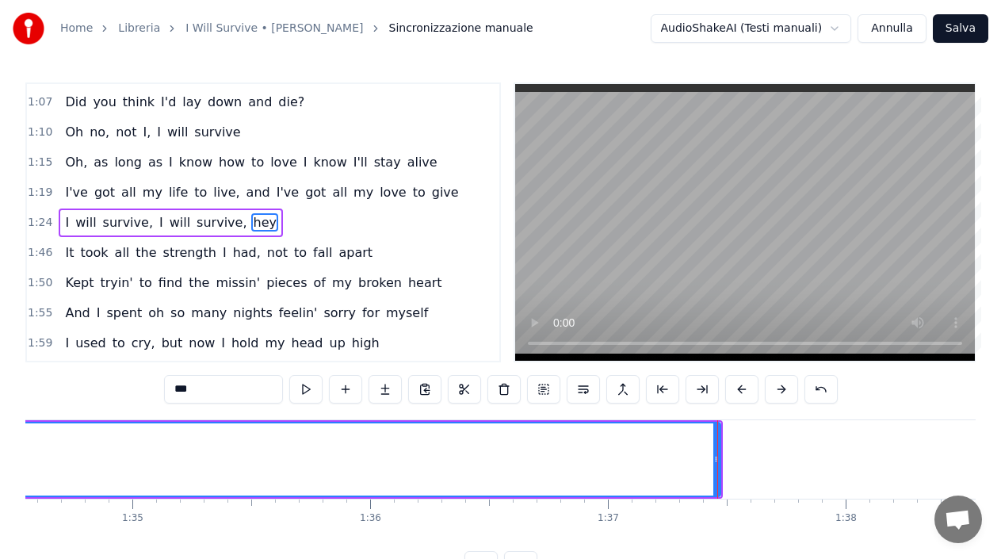
scroll to position [0, 22641]
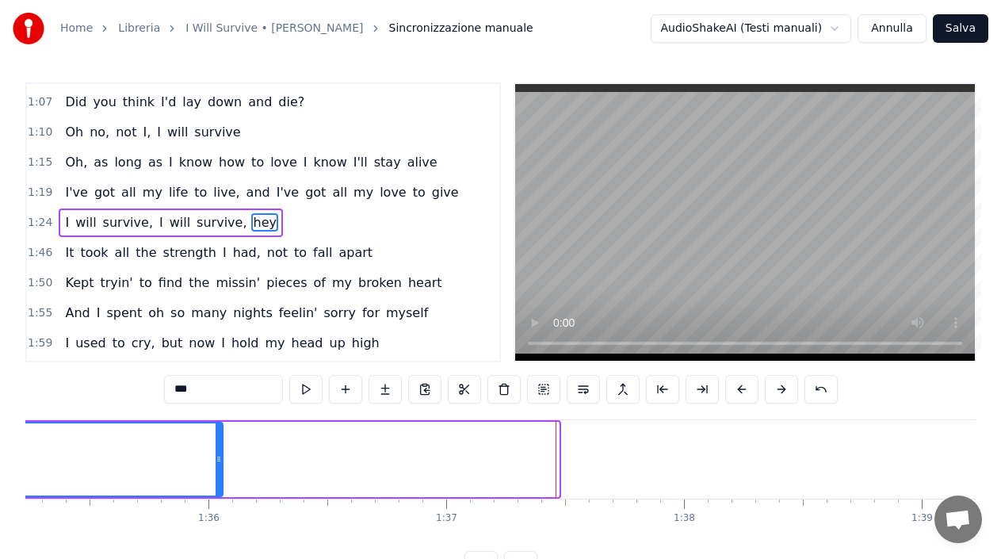
drag, startPoint x: 558, startPoint y: 490, endPoint x: 216, endPoint y: 473, distance: 342.0
click at [216, 473] on div at bounding box center [219, 459] width 6 height 72
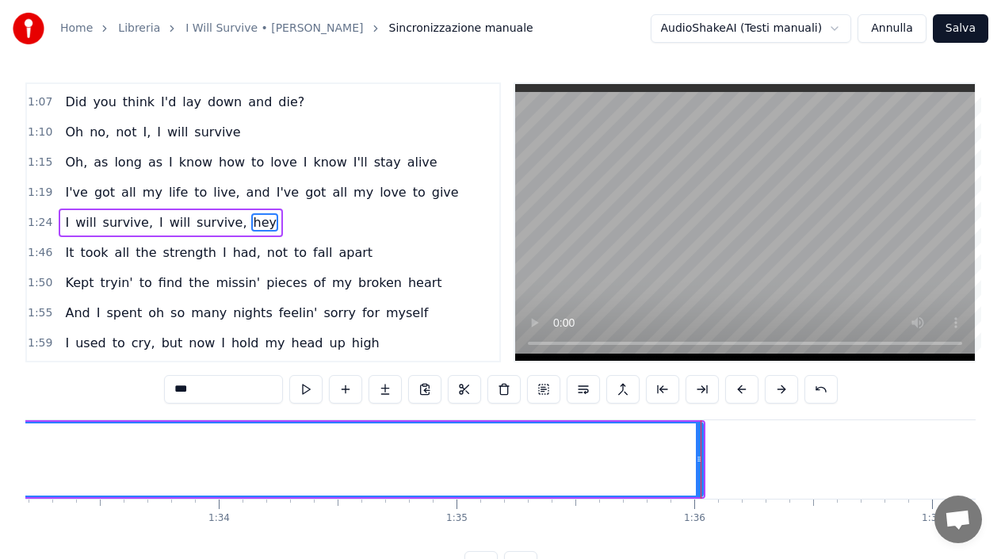
scroll to position [0, 22357]
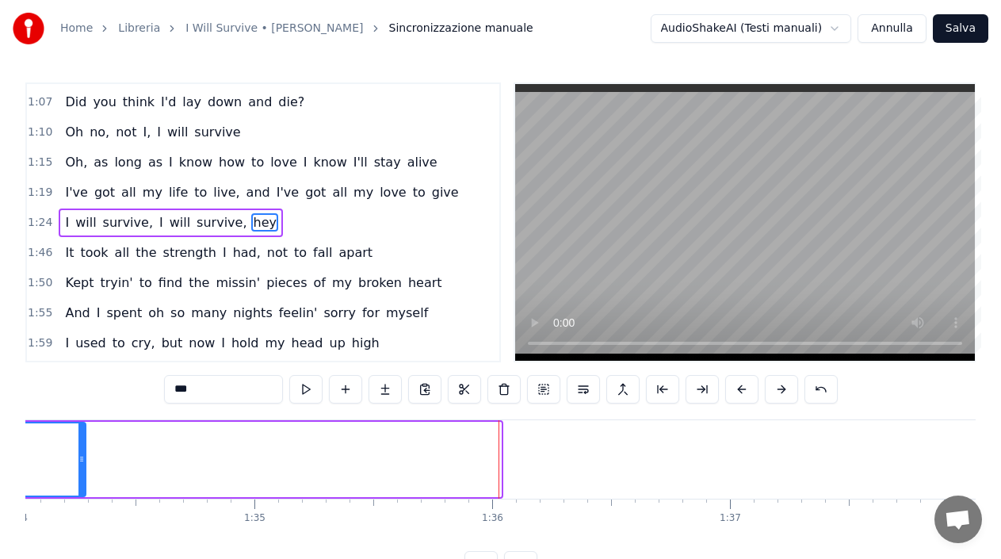
drag, startPoint x: 500, startPoint y: 479, endPoint x: 81, endPoint y: 464, distance: 419.5
click at [81, 464] on div at bounding box center [81, 459] width 6 height 72
click at [81, 464] on icon at bounding box center [81, 459] width 6 height 13
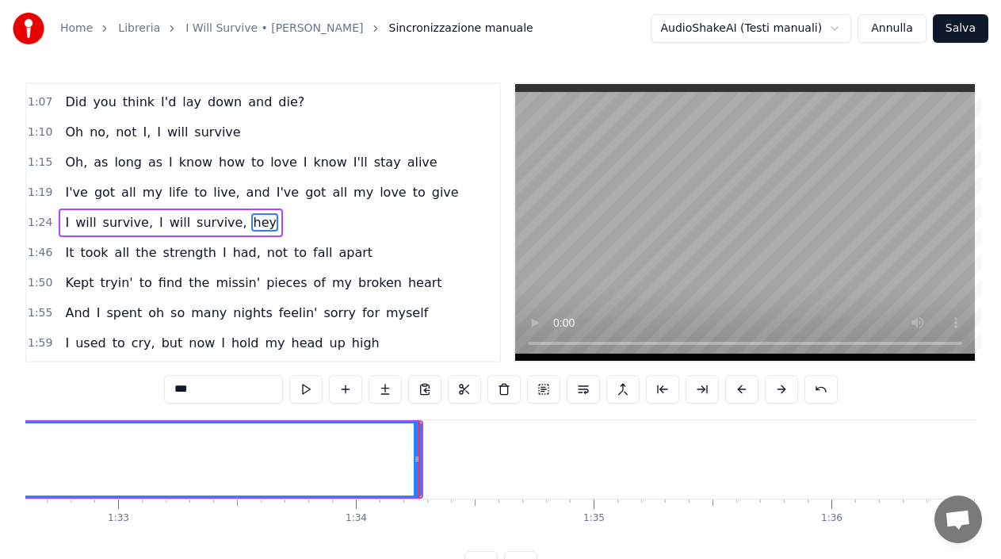
scroll to position [0, 22015]
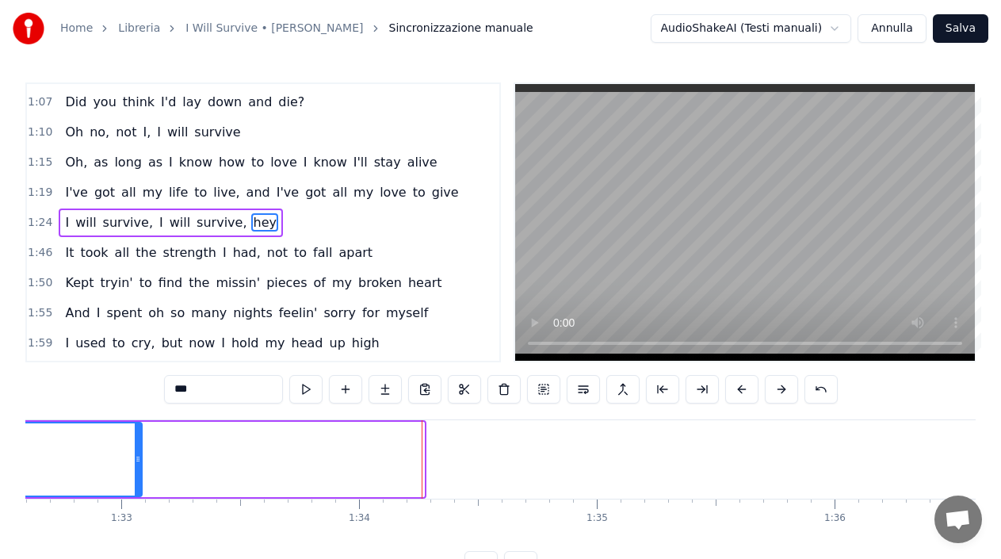
drag, startPoint x: 419, startPoint y: 474, endPoint x: 103, endPoint y: 469, distance: 316.2
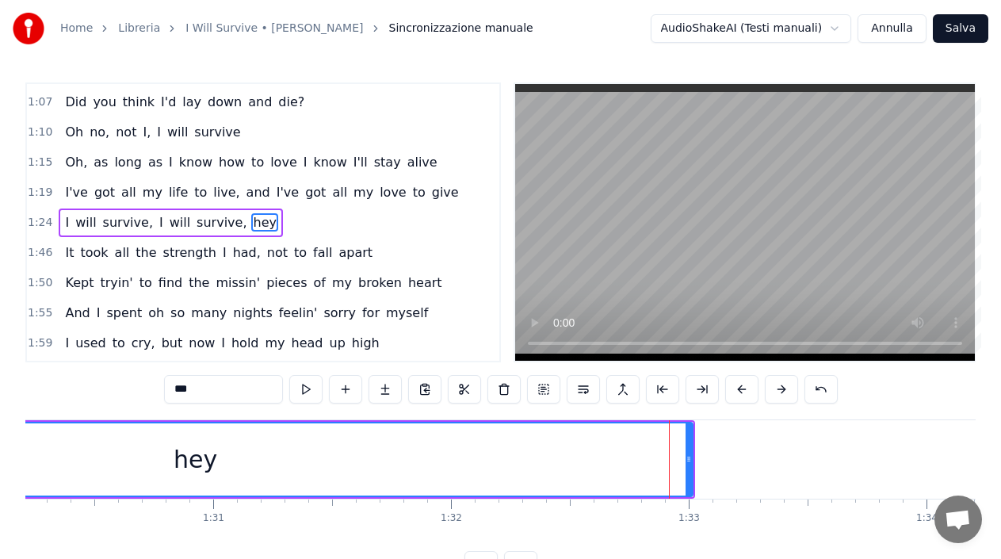
scroll to position [0, 21441]
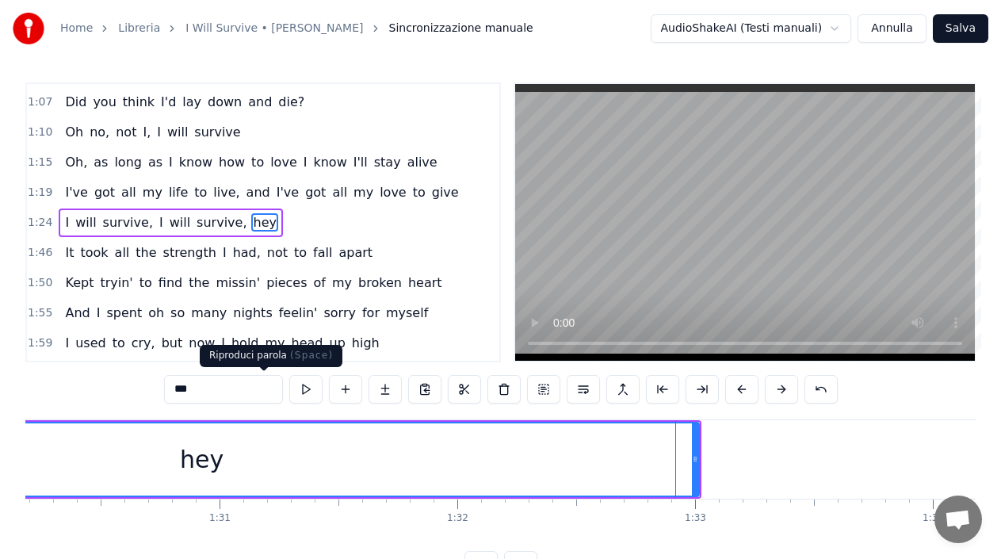
click at [289, 387] on button at bounding box center [305, 389] width 33 height 29
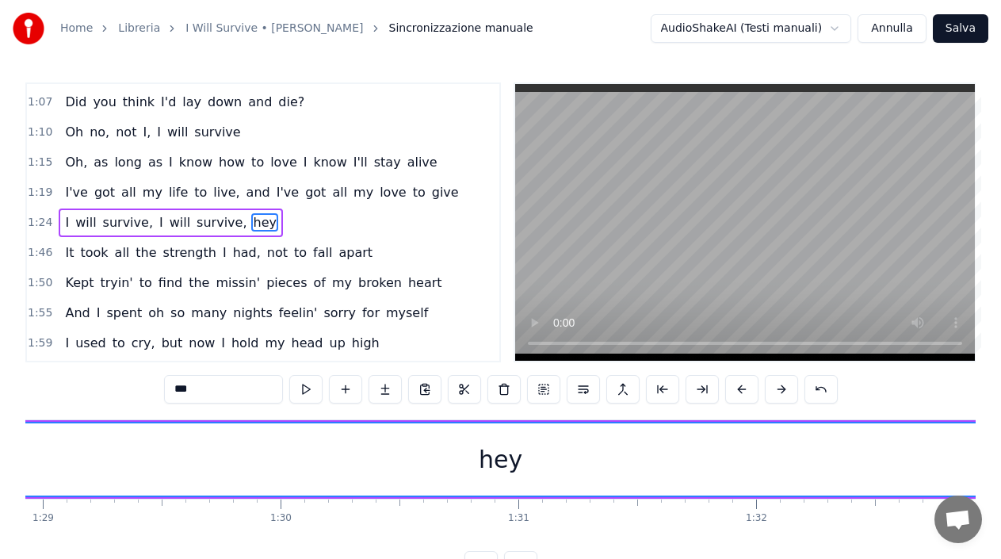
scroll to position [0, 21791]
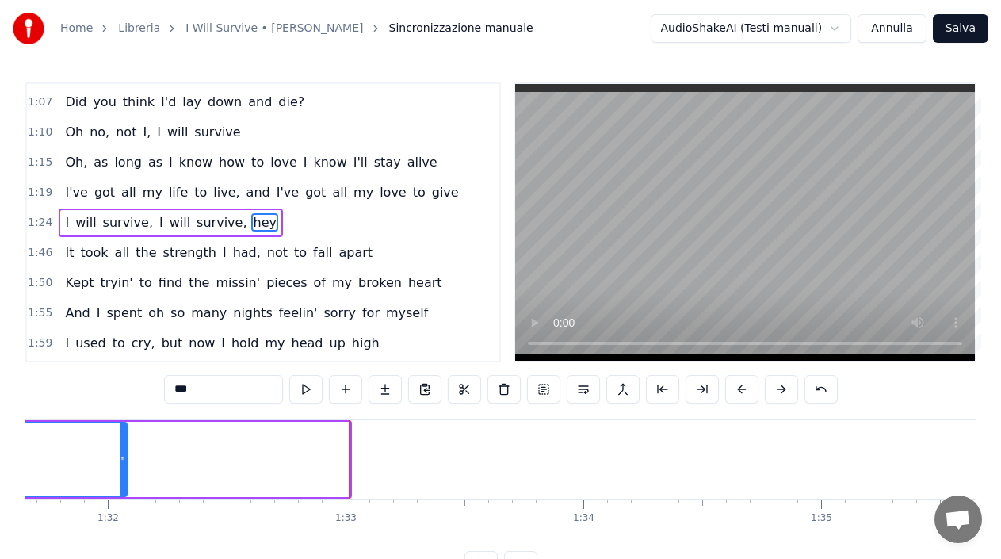
drag, startPoint x: 345, startPoint y: 481, endPoint x: 122, endPoint y: 470, distance: 223.0
click at [122, 470] on div at bounding box center [123, 459] width 6 height 72
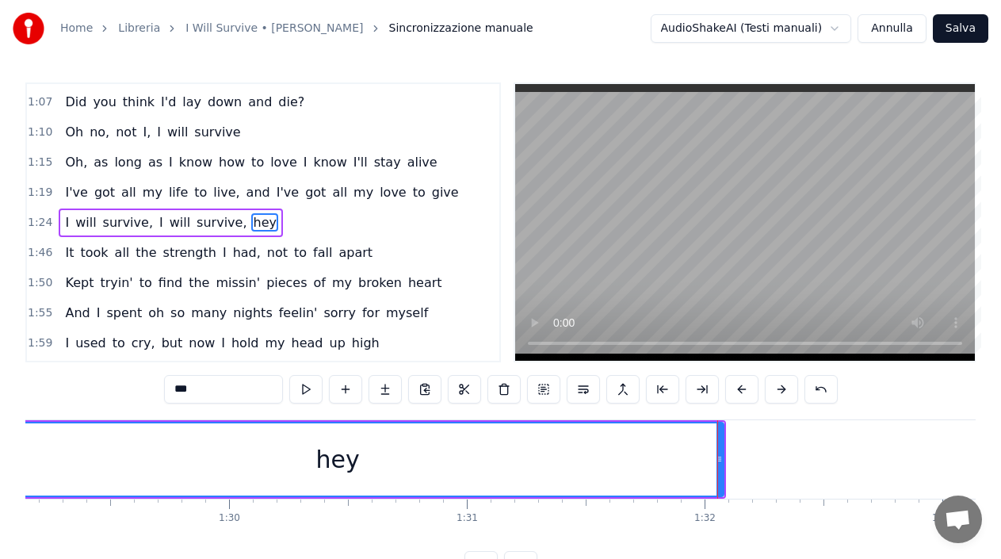
scroll to position [0, 21188]
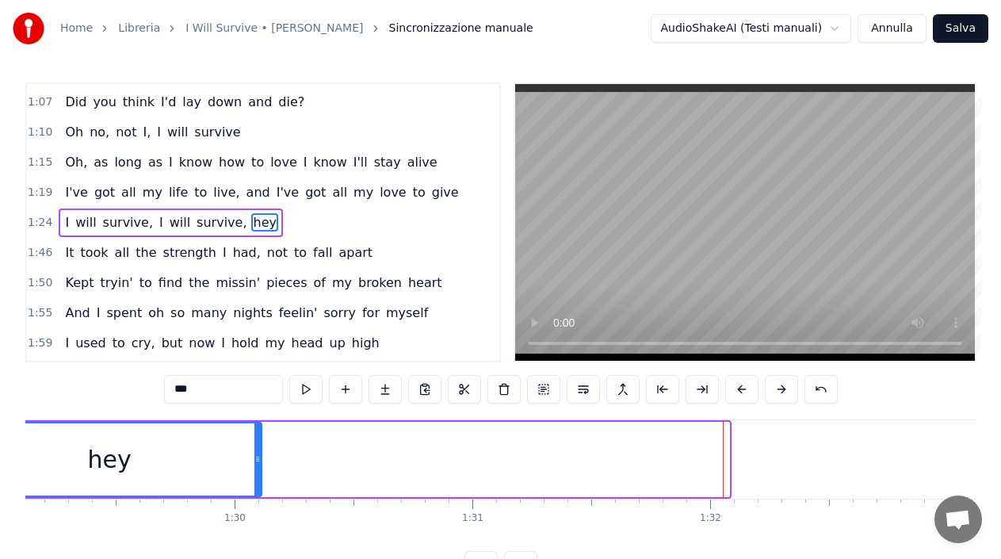
drag, startPoint x: 726, startPoint y: 470, endPoint x: 258, endPoint y: 472, distance: 467.6
click at [258, 472] on div at bounding box center [257, 459] width 6 height 72
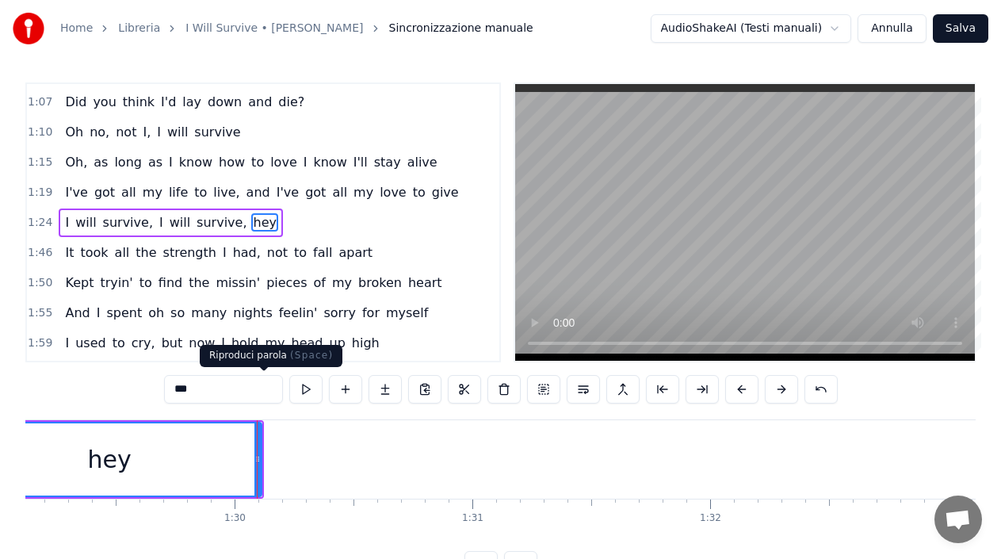
click at [289, 391] on button at bounding box center [305, 389] width 33 height 29
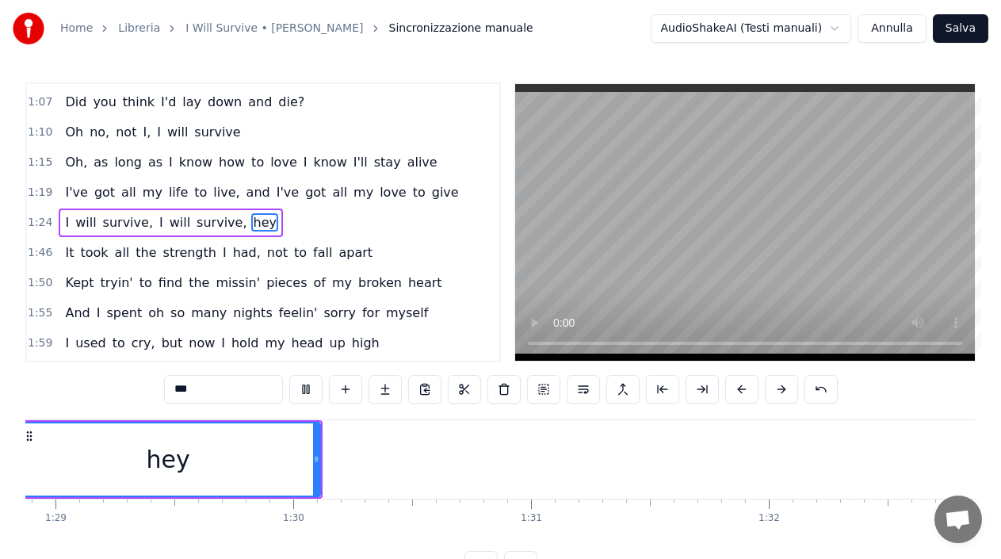
scroll to position [0, 21038]
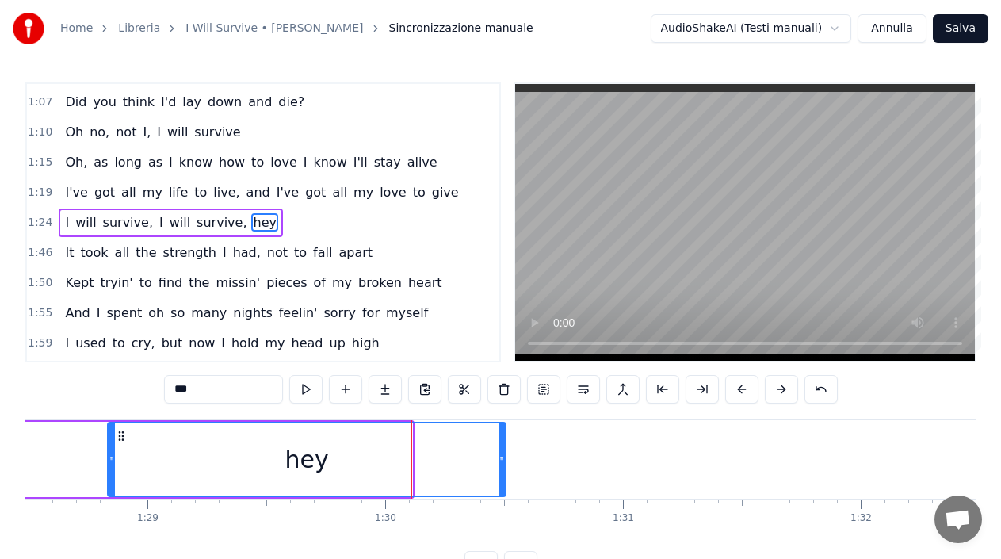
drag, startPoint x: 411, startPoint y: 475, endPoint x: 503, endPoint y: 471, distance: 92.8
click at [503, 471] on div at bounding box center [501, 459] width 6 height 72
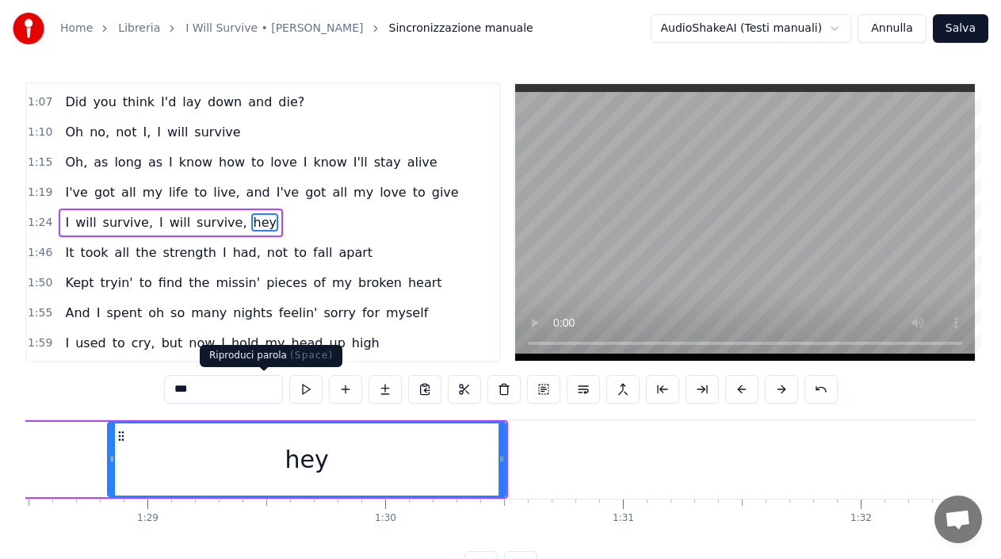
click at [289, 388] on button at bounding box center [305, 389] width 33 height 29
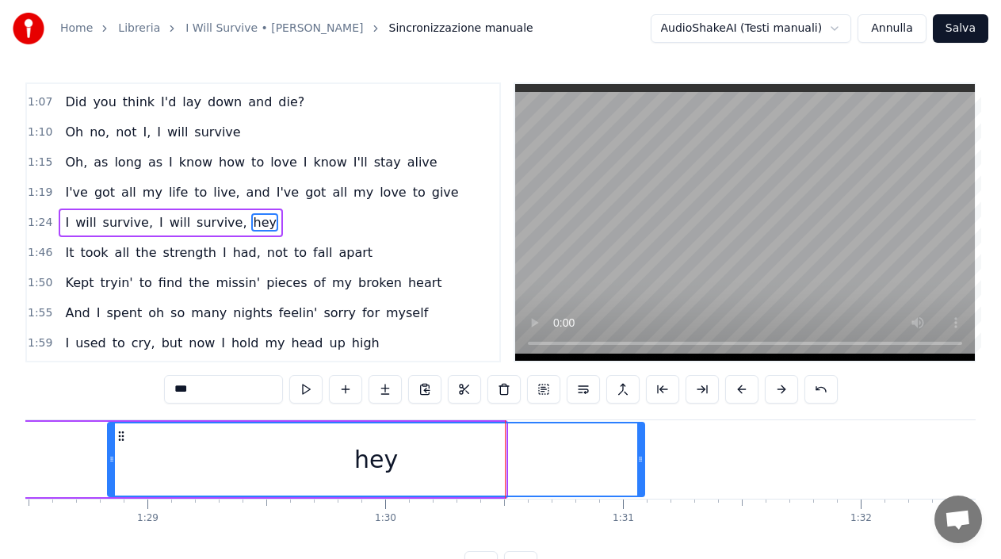
drag, startPoint x: 502, startPoint y: 474, endPoint x: 640, endPoint y: 471, distance: 138.7
click at [640, 471] on div at bounding box center [640, 459] width 6 height 72
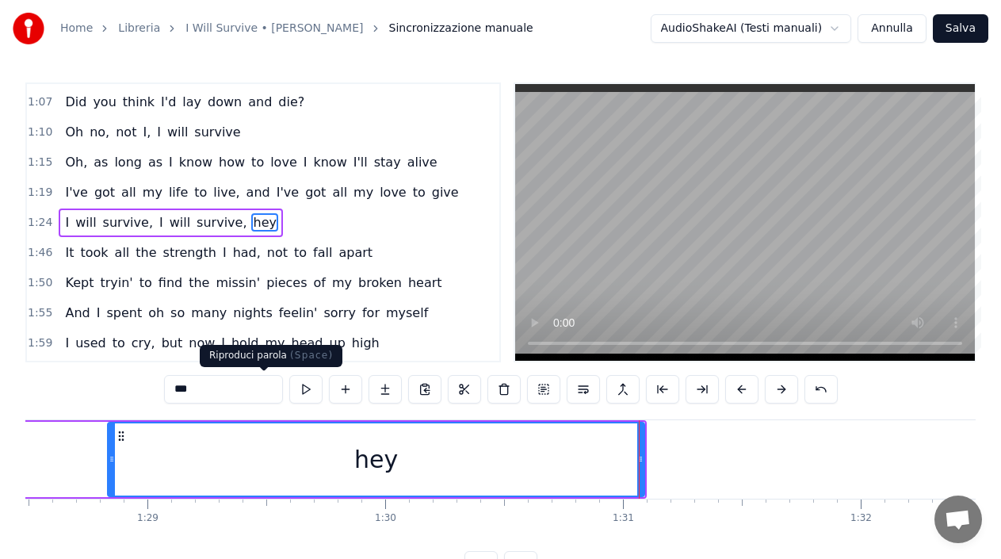
click at [289, 384] on button at bounding box center [305, 389] width 33 height 29
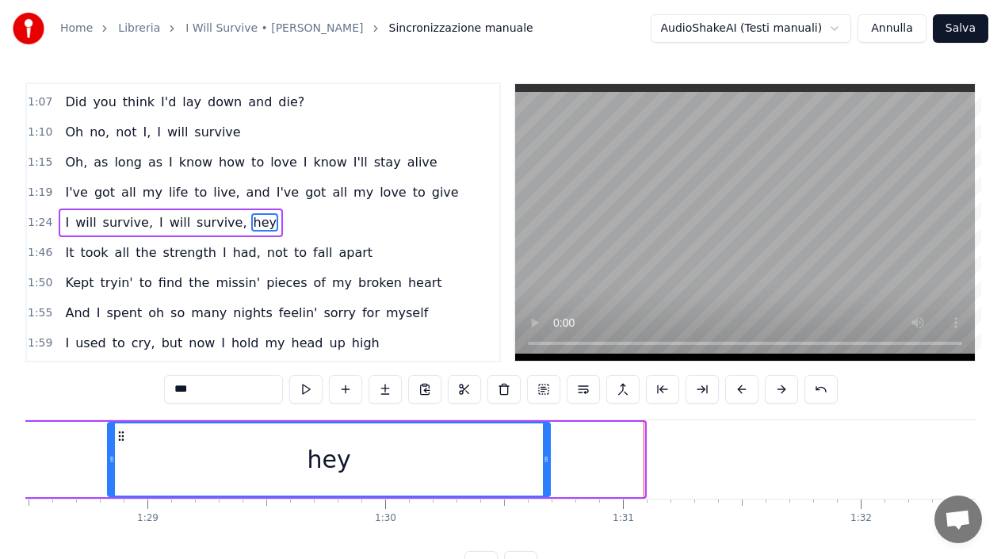
drag, startPoint x: 643, startPoint y: 458, endPoint x: 548, endPoint y: 462, distance: 94.4
click at [548, 462] on icon at bounding box center [546, 459] width 6 height 13
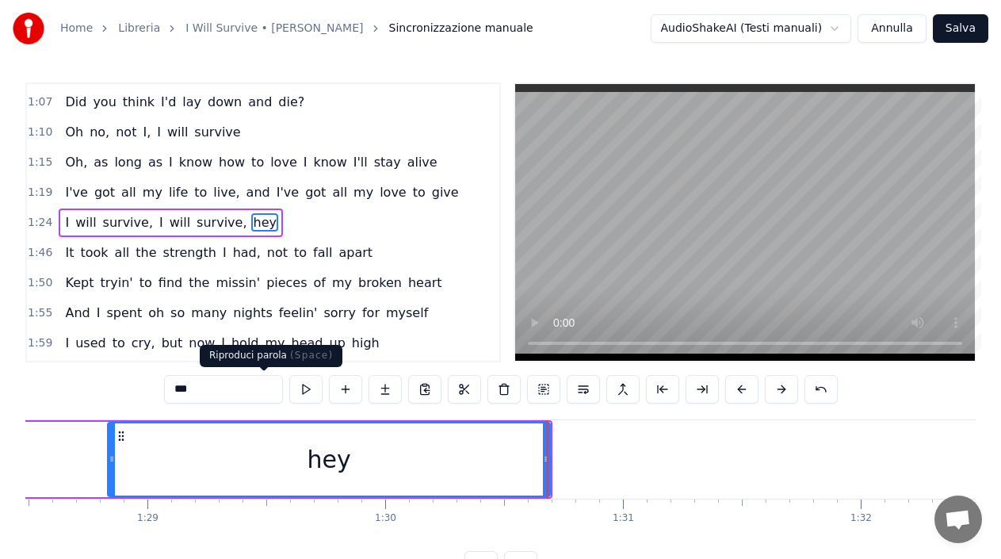
click at [289, 384] on button at bounding box center [305, 389] width 33 height 29
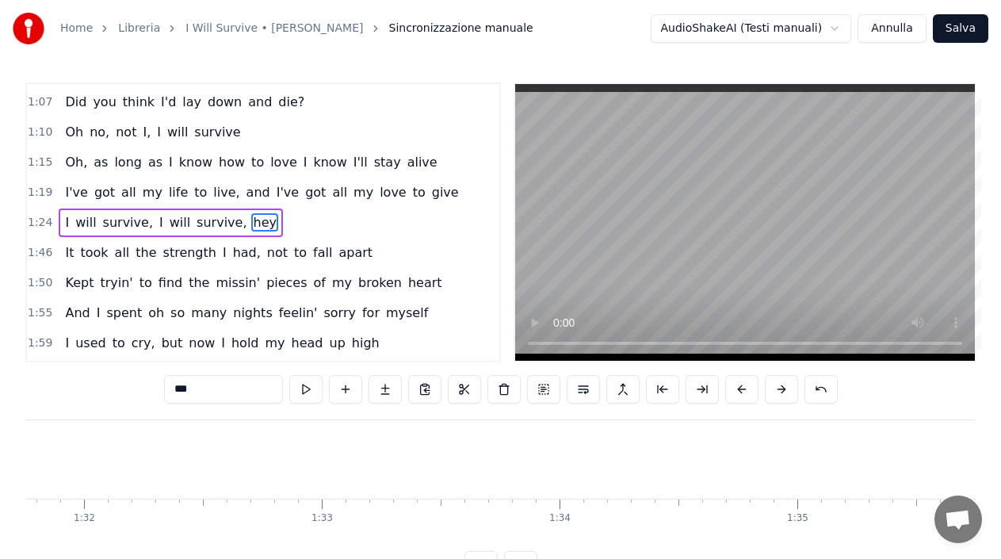
scroll to position [0, 21869]
click at [64, 255] on span "It" at bounding box center [69, 252] width 12 height 18
type input "**"
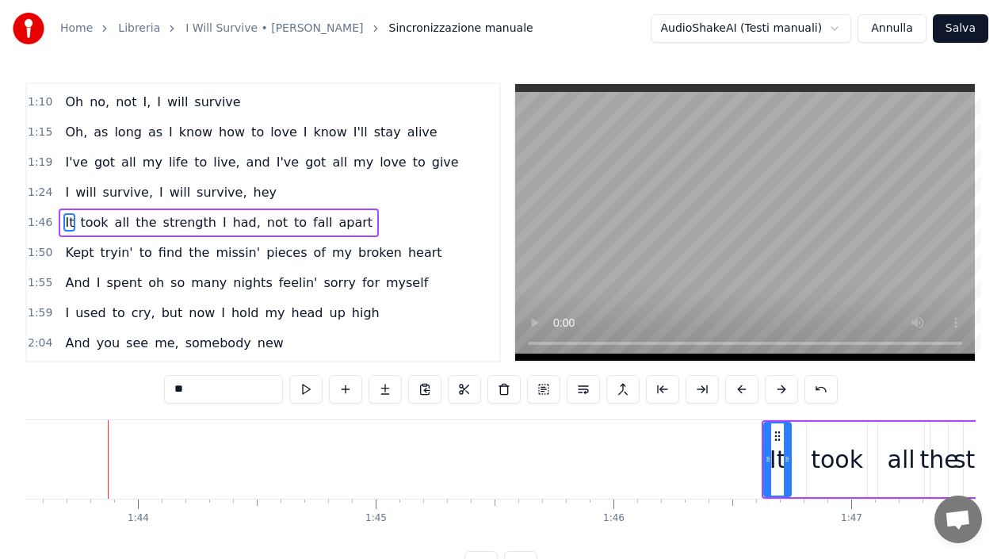
scroll to position [0, 24617]
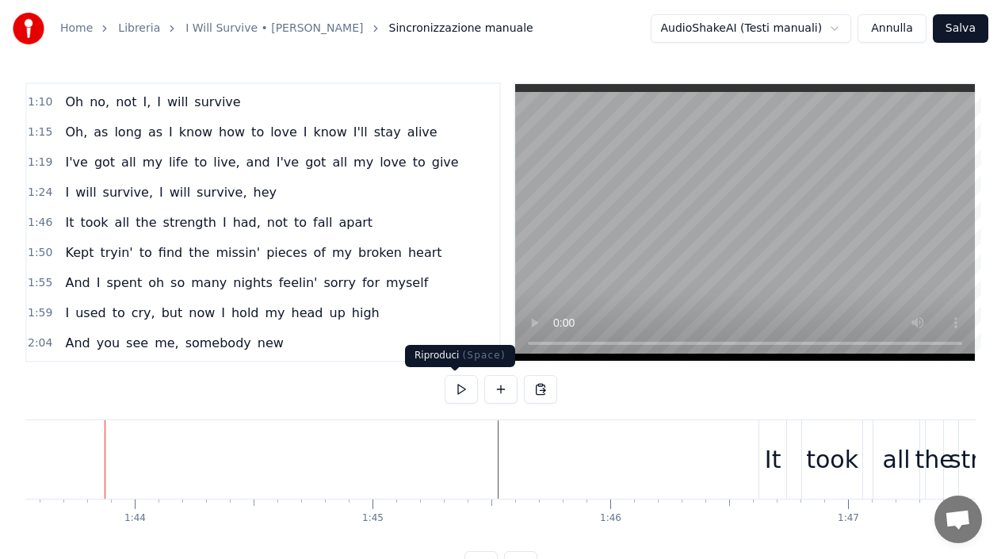
click at [453, 395] on button at bounding box center [461, 389] width 33 height 29
click at [453, 391] on button at bounding box center [461, 389] width 33 height 29
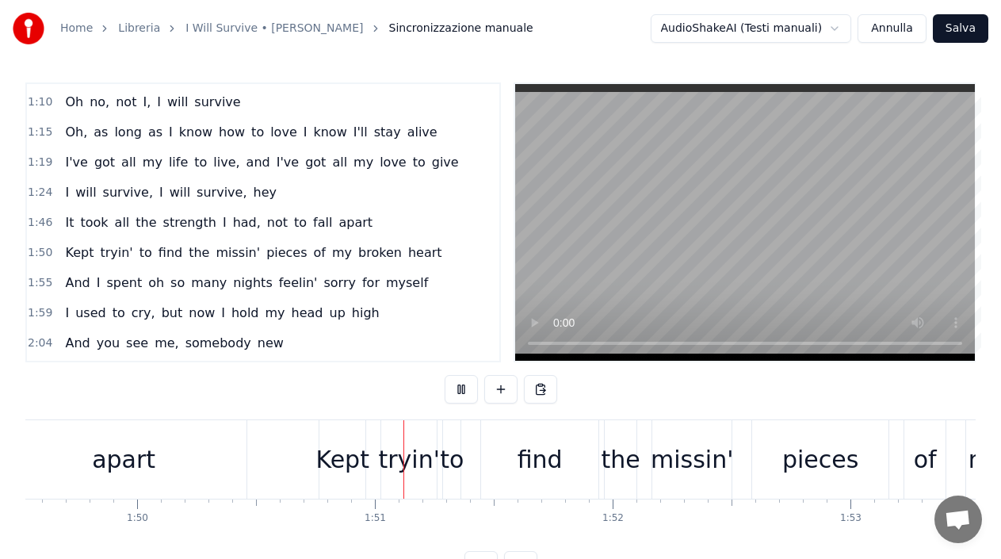
scroll to position [0, 26250]
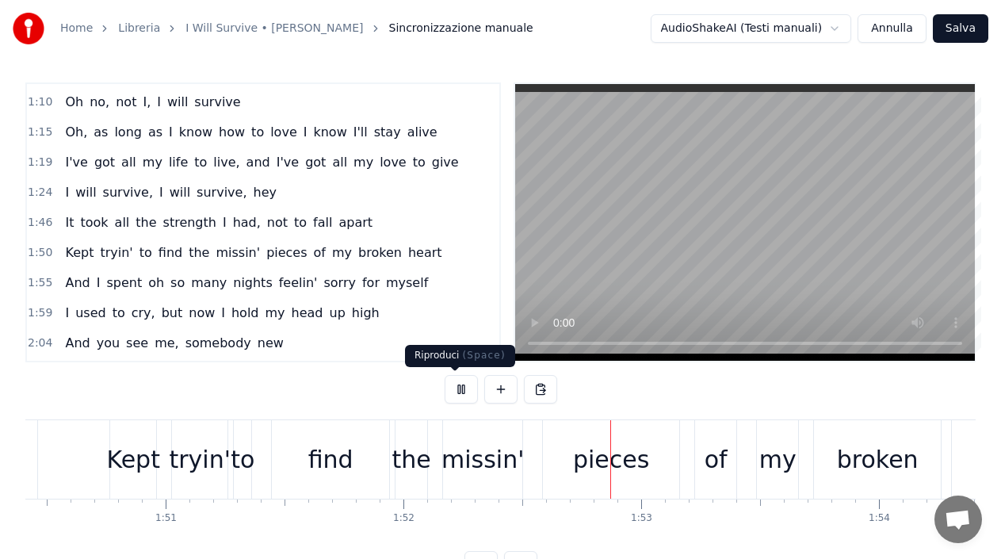
click at [455, 395] on button at bounding box center [461, 389] width 33 height 29
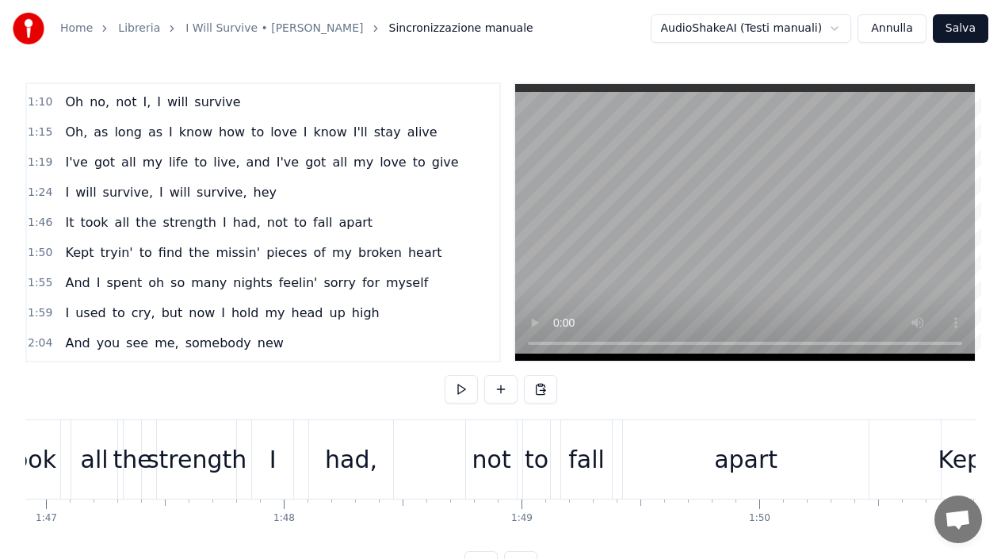
scroll to position [0, 24588]
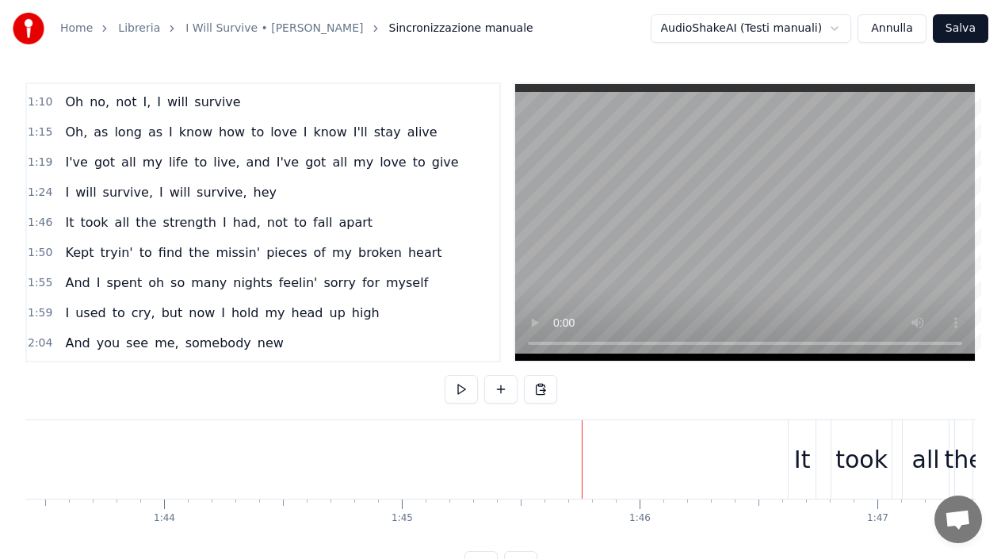
click at [793, 460] on div "It" at bounding box center [802, 459] width 27 height 78
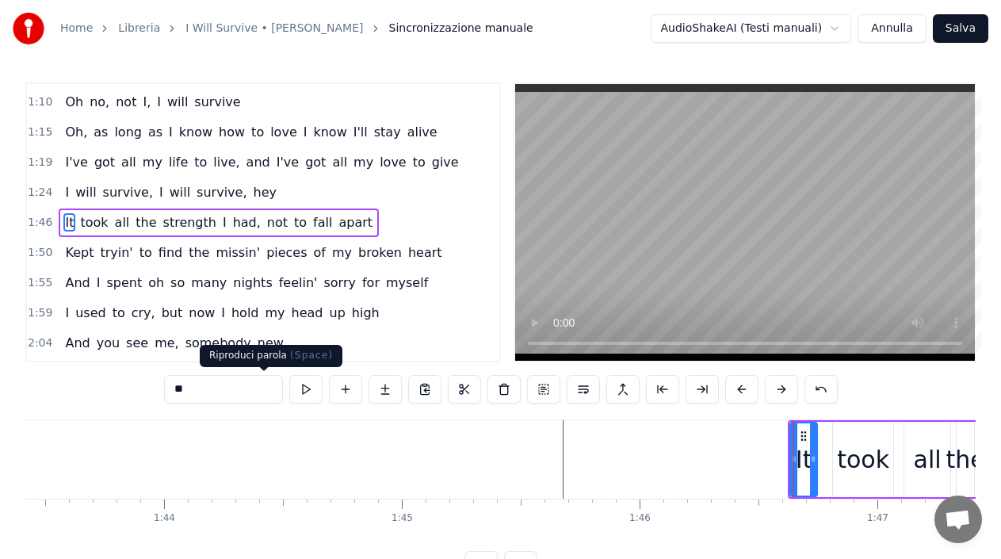
click at [289, 393] on button at bounding box center [305, 389] width 33 height 29
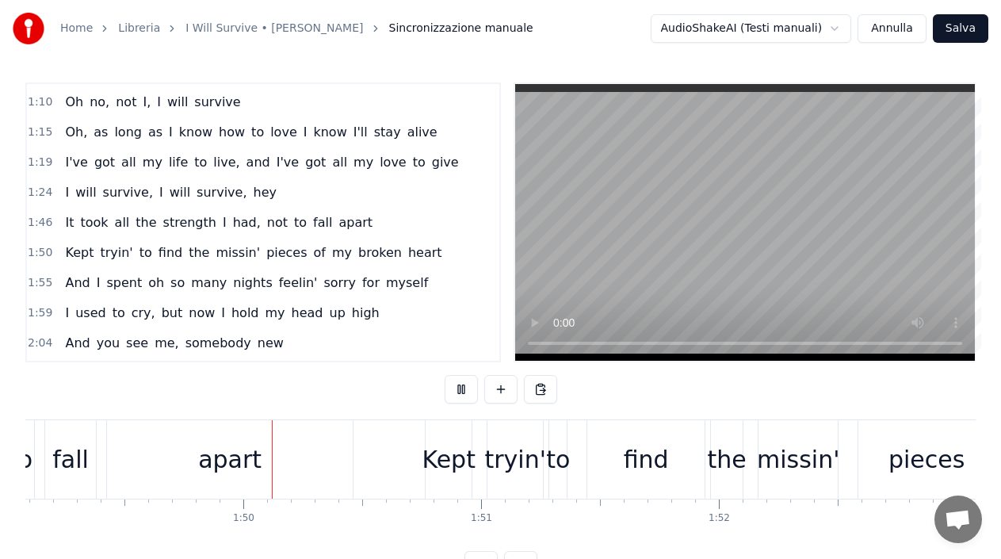
scroll to position [0, 26012]
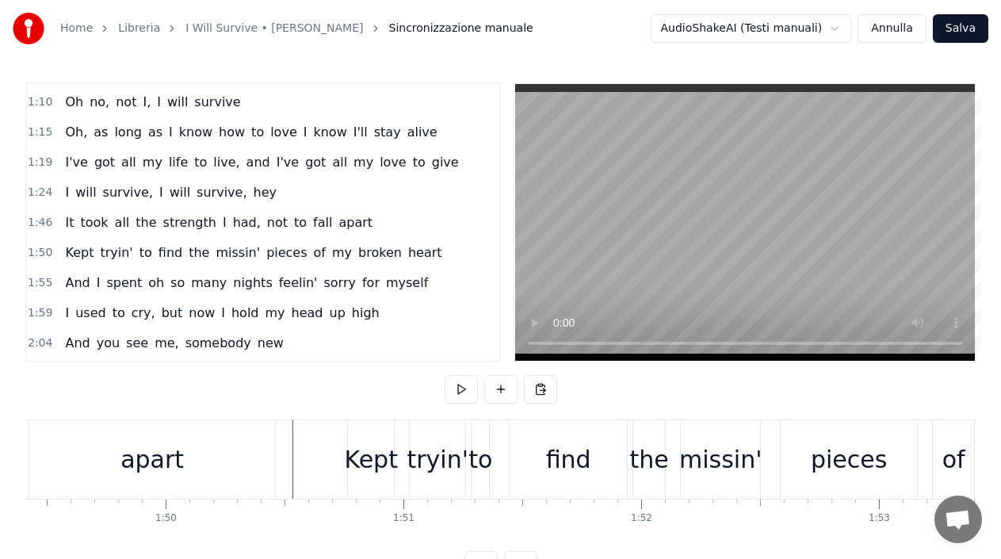
click at [265, 538] on div "At first I was afraid I was petrified Thinkin' I could never live without you b…" at bounding box center [500, 478] width 950 height 119
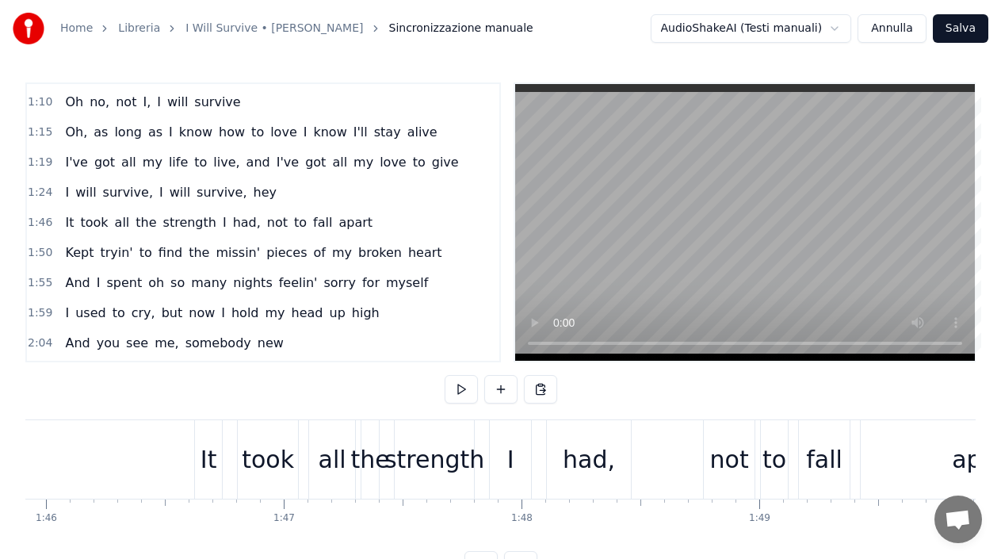
scroll to position [0, 24350]
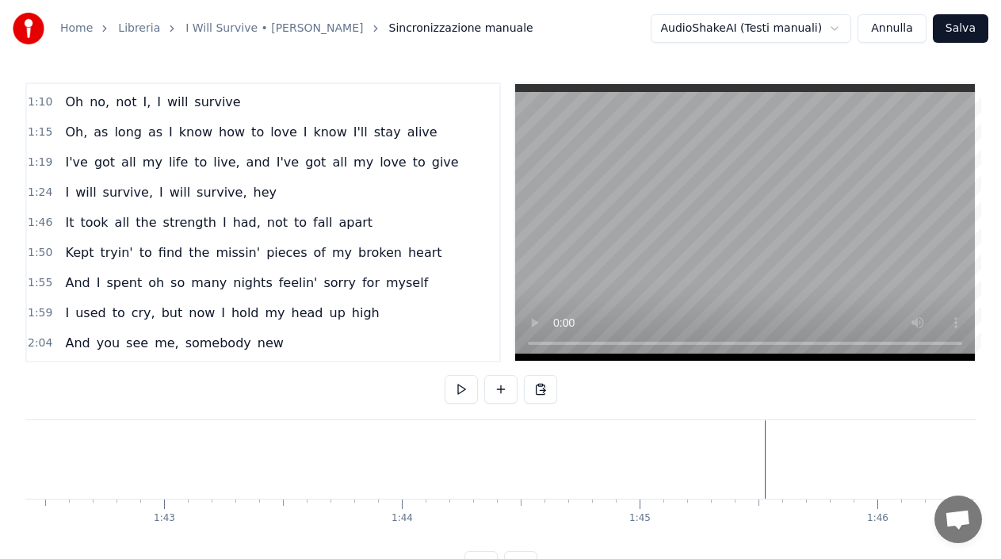
click at [446, 391] on button at bounding box center [461, 389] width 33 height 29
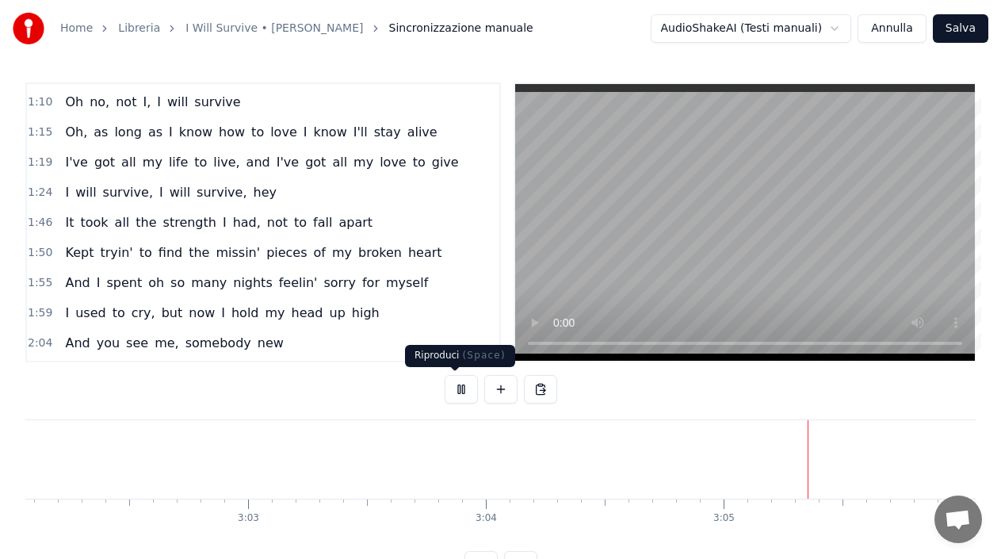
click at [455, 389] on button at bounding box center [461, 389] width 33 height 29
click at [968, 35] on button "Salva" at bounding box center [960, 28] width 55 height 29
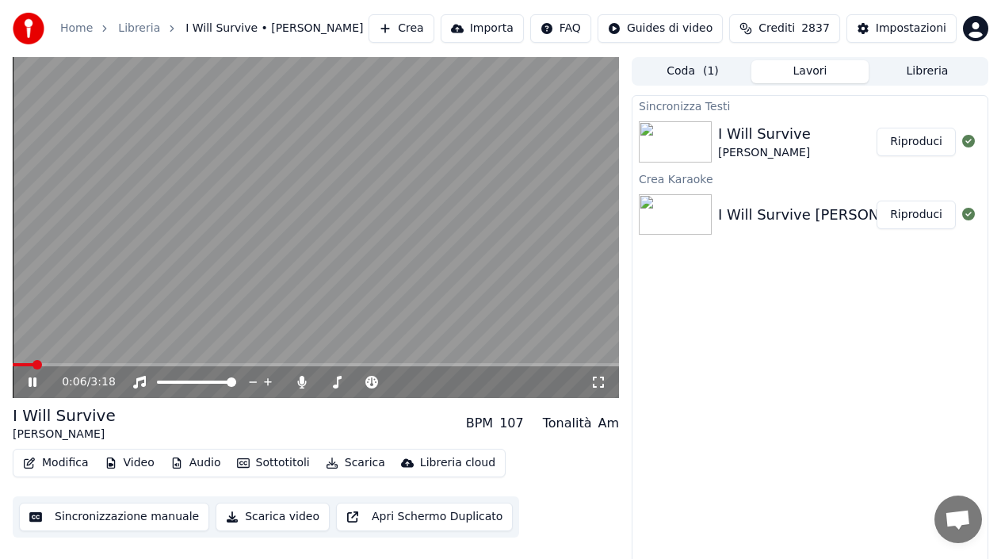
click at [174, 362] on video at bounding box center [316, 227] width 606 height 341
click at [190, 361] on video at bounding box center [316, 227] width 606 height 341
click at [162, 364] on span at bounding box center [316, 364] width 606 height 3
click at [24, 380] on div "1:52 / 3:18" at bounding box center [316, 382] width 594 height 16
click at [36, 380] on icon at bounding box center [33, 382] width 8 height 10
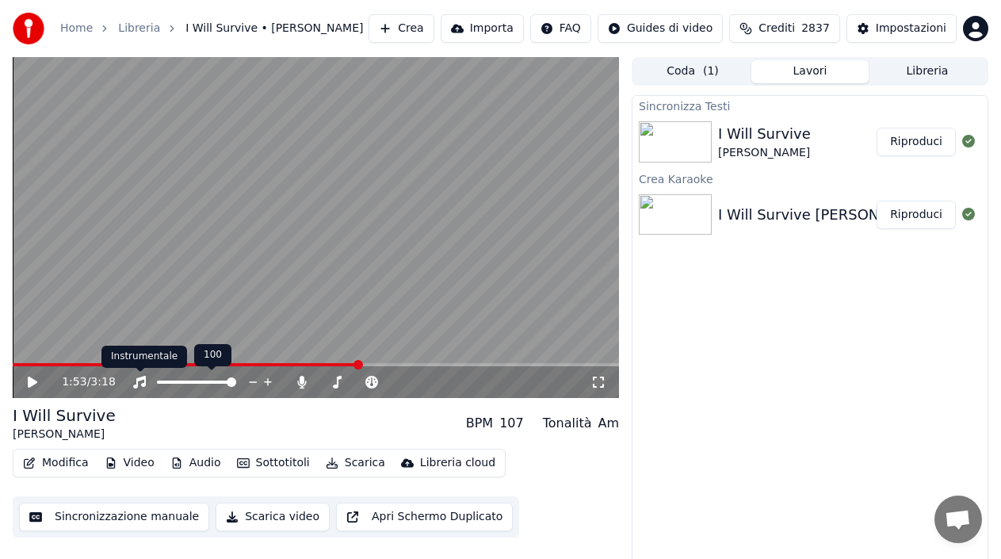
click at [141, 378] on icon at bounding box center [139, 382] width 13 height 13
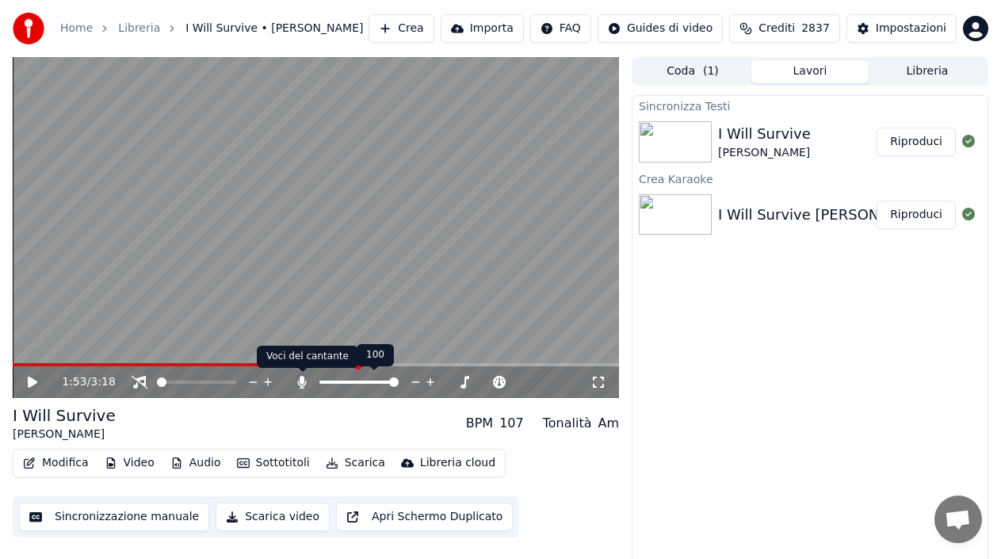
click at [299, 384] on icon at bounding box center [302, 382] width 9 height 13
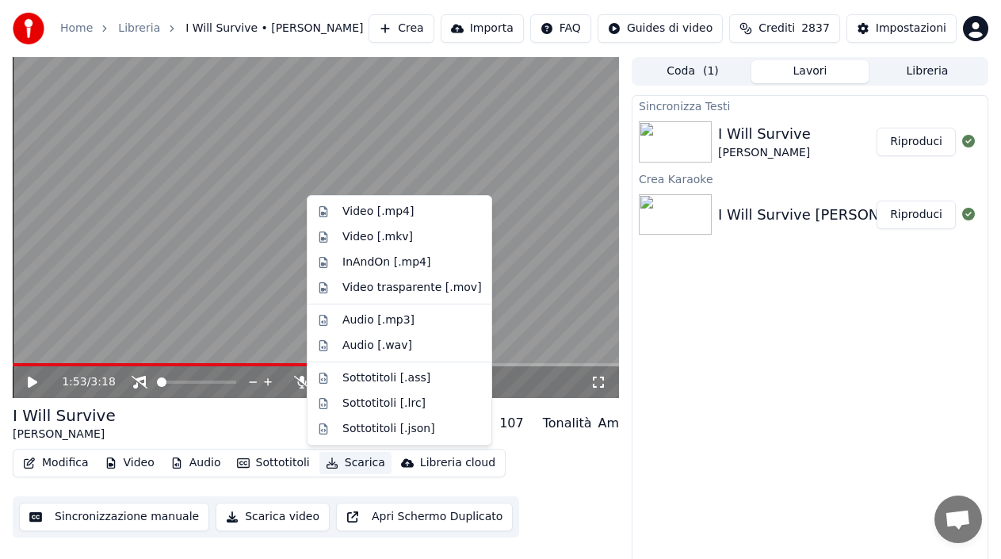
click at [359, 454] on button "Scarica" at bounding box center [355, 463] width 72 height 22
click at [375, 212] on div "Video [.mp4]" at bounding box center [377, 212] width 71 height 16
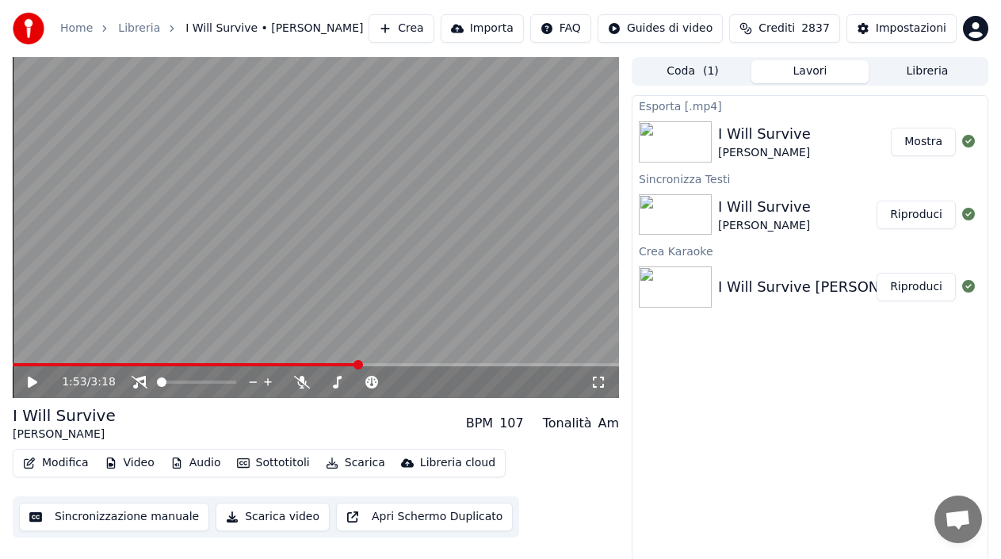
click at [938, 147] on button "Mostra" at bounding box center [923, 142] width 65 height 29
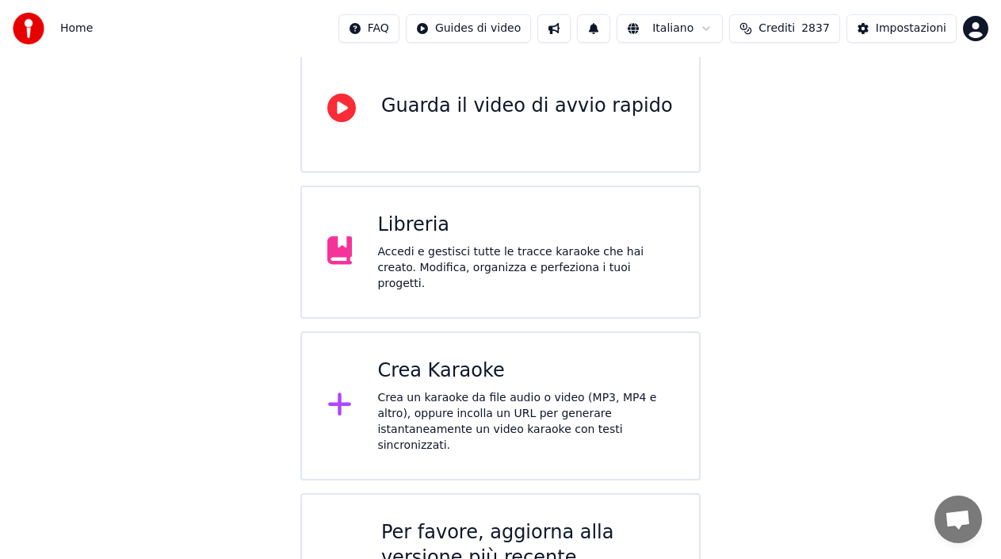
scroll to position [159, 0]
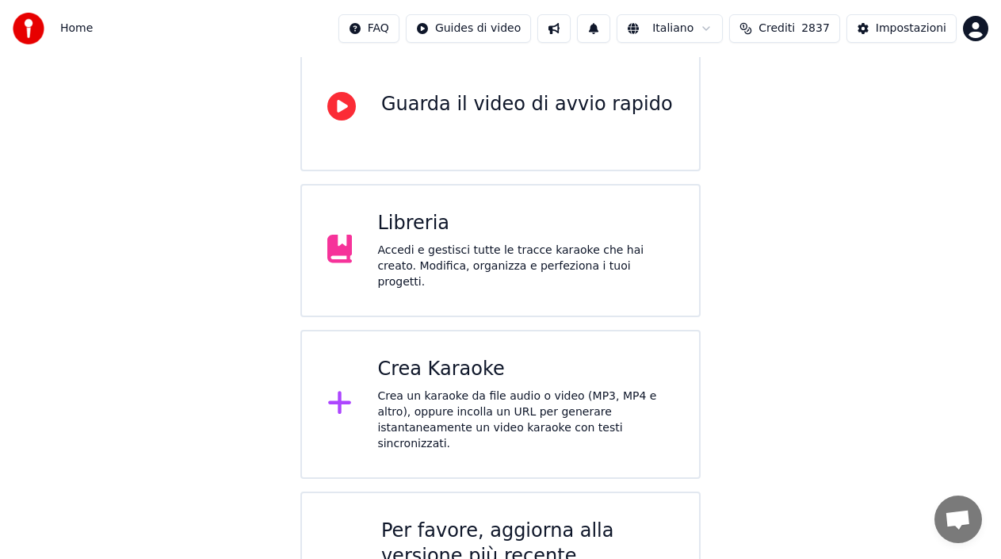
click at [448, 393] on div "Crea un karaoke da file audio o video (MP3, MP4 e altro), oppure incolla un URL…" at bounding box center [525, 419] width 296 height 63
click at [464, 236] on div "Libreria" at bounding box center [525, 223] width 296 height 25
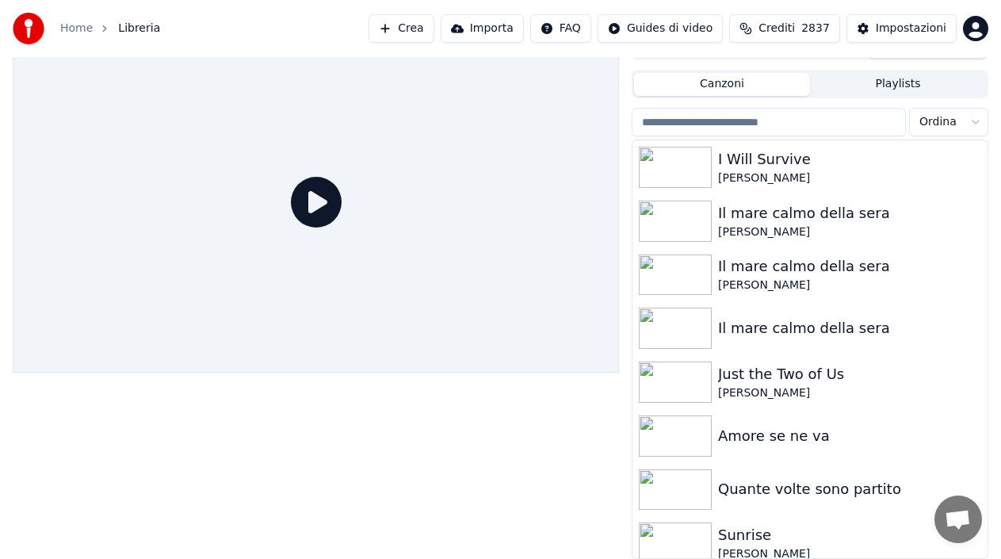
scroll to position [25, 0]
click at [813, 170] on div "Gloria Gaynor" at bounding box center [841, 178] width 247 height 16
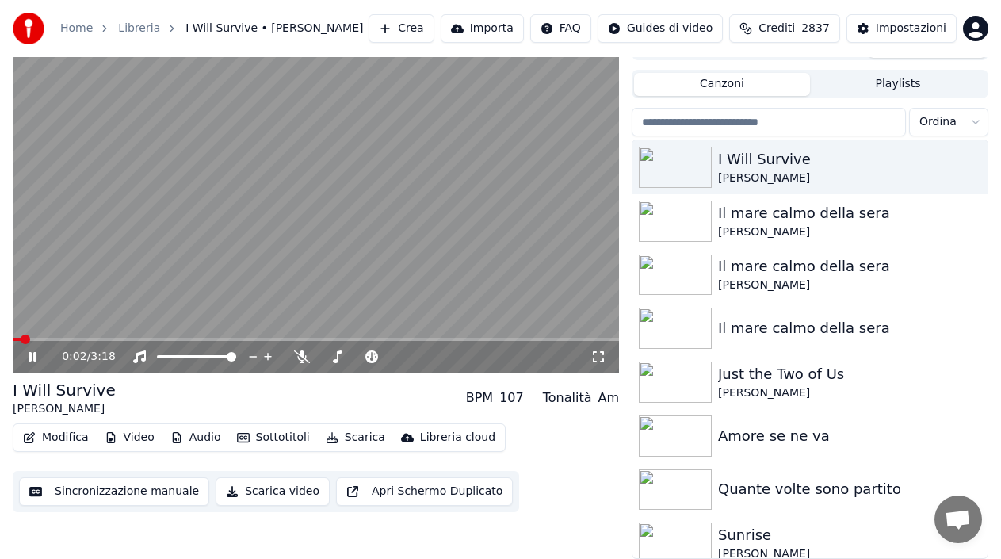
click at [30, 361] on icon at bounding box center [33, 357] width 8 height 10
